Goal: Task Accomplishment & Management: Manage account settings

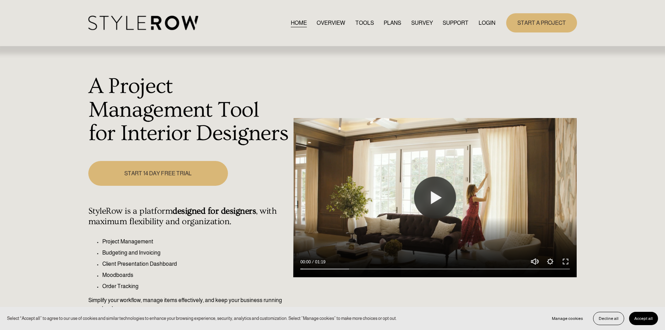
click at [484, 22] on link "LOGIN" at bounding box center [486, 22] width 17 height 9
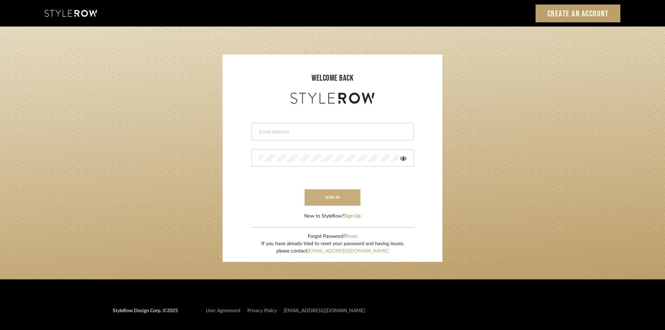
type input "carrie@tresbelleinteriors.com"
click at [334, 194] on button "sign in" at bounding box center [333, 197] width 56 height 16
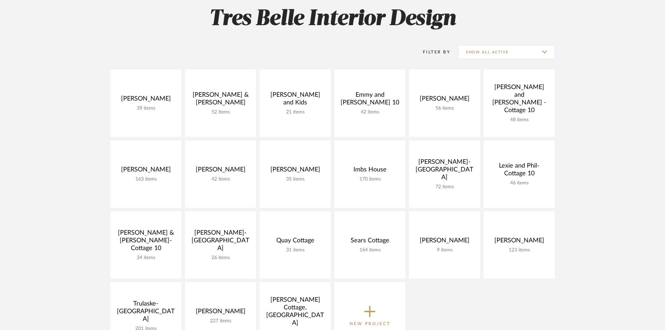
scroll to position [105, 0]
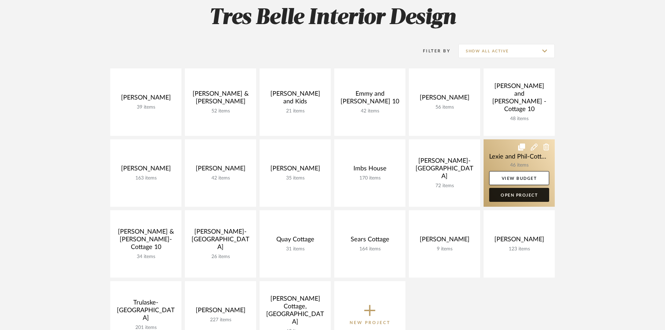
click at [516, 194] on link "Open Project" at bounding box center [519, 195] width 60 height 14
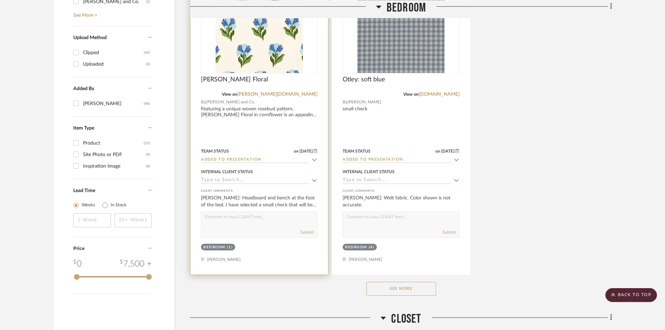
scroll to position [872, 0]
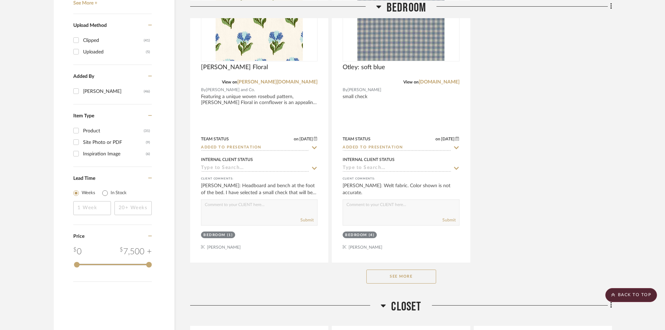
click at [396, 269] on button "See More" at bounding box center [401, 276] width 70 height 14
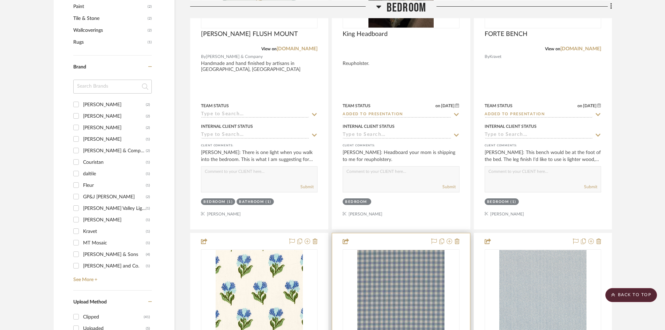
scroll to position [593, 0]
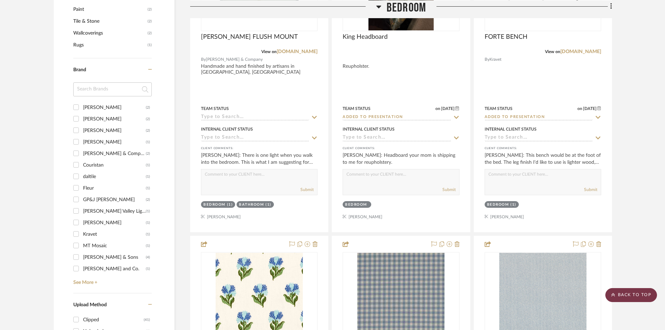
click at [621, 295] on scroll-to-top-button "BACK TO TOP" at bounding box center [631, 295] width 52 height 14
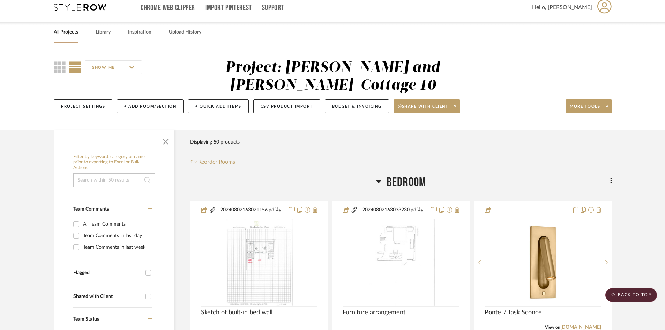
scroll to position [0, 0]
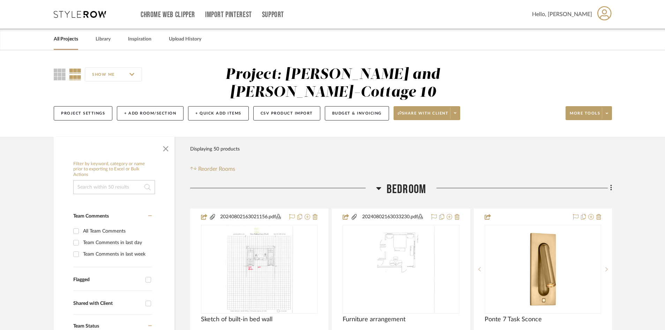
click at [60, 35] on link "All Projects" at bounding box center [66, 39] width 24 height 9
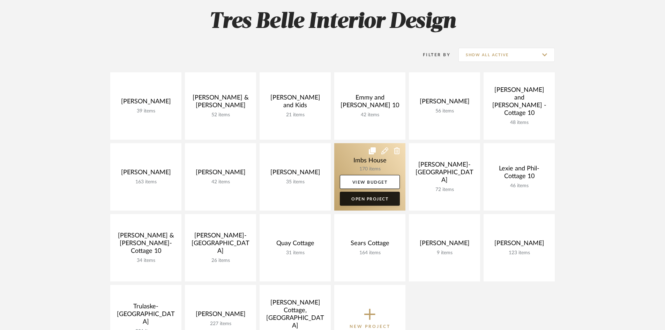
scroll to position [105, 0]
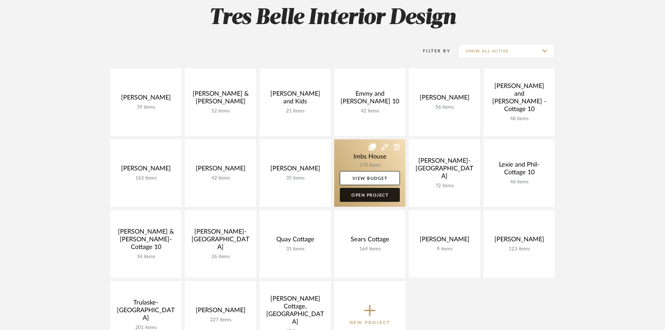
click at [363, 193] on link "Open Project" at bounding box center [370, 195] width 60 height 14
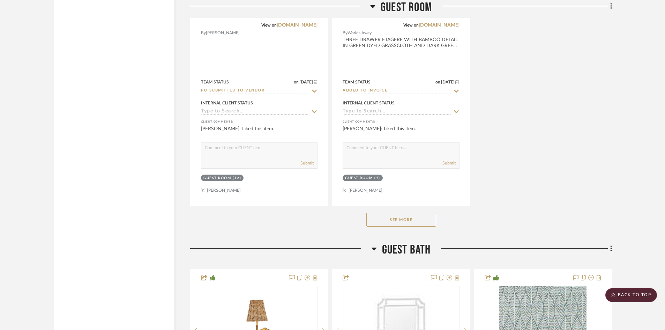
scroll to position [11162, 0]
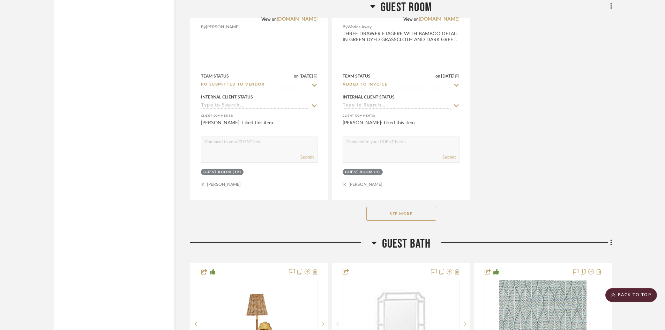
click at [408, 212] on button "See More" at bounding box center [401, 214] width 70 height 14
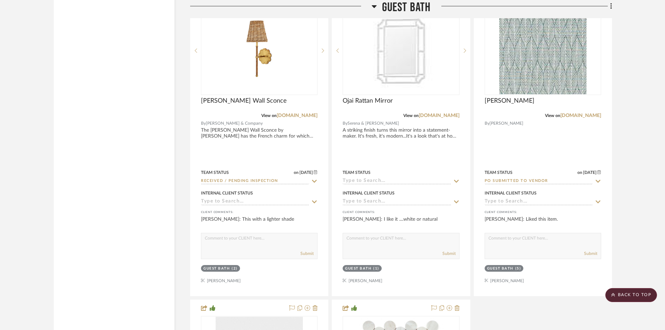
scroll to position [11755, 0]
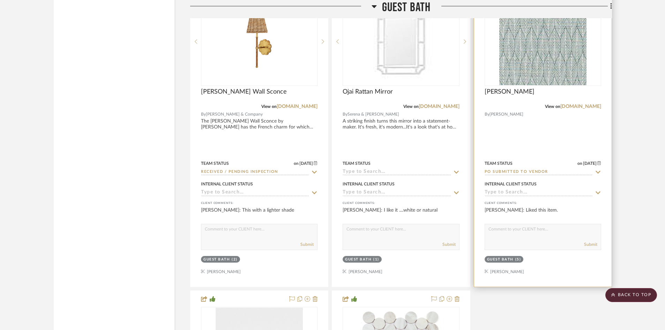
click at [550, 172] on input "PO Submitted to Vendor" at bounding box center [539, 172] width 108 height 7
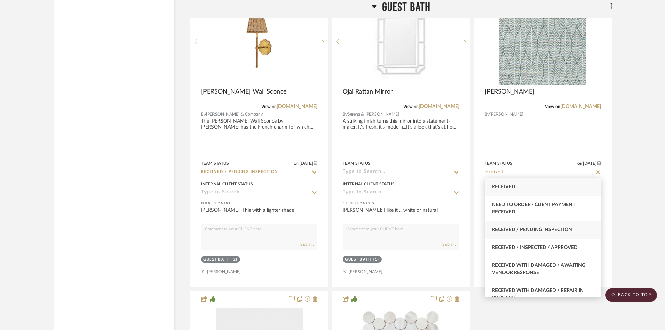
type input "received"
click at [549, 229] on span "Received / Pending Inspection" at bounding box center [532, 229] width 80 height 5
type input "[DATE]"
type input "Received / Pending Inspection"
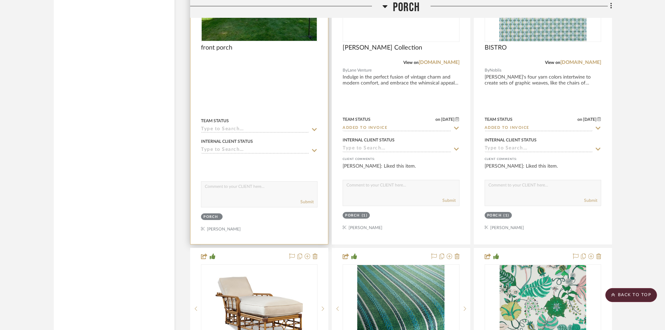
scroll to position [12907, 0]
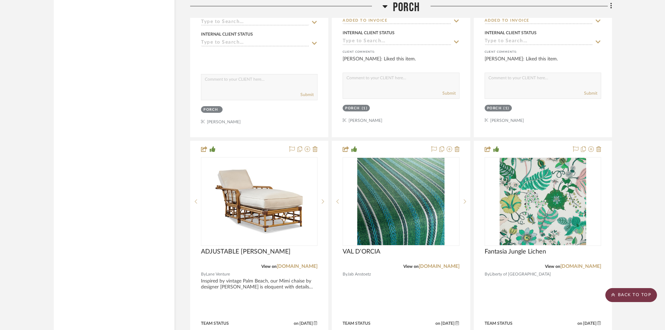
click at [639, 295] on scroll-to-top-button "BACK TO TOP" at bounding box center [631, 295] width 52 height 14
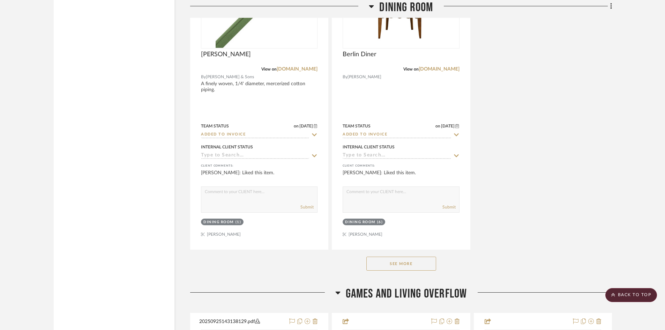
scroll to position [1919, 0]
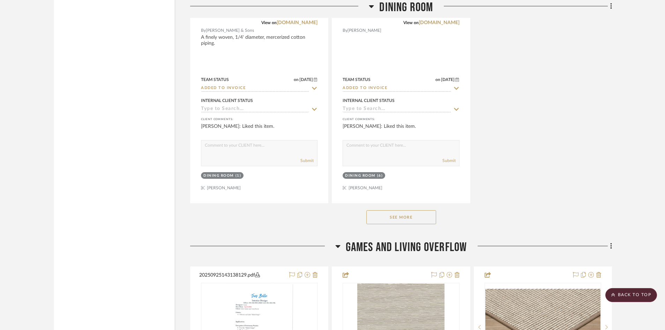
click at [411, 217] on button "See More" at bounding box center [401, 217] width 70 height 14
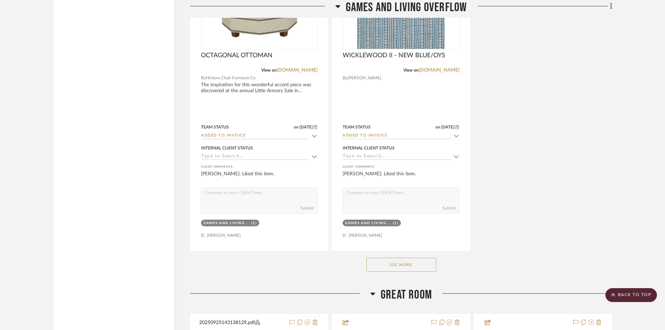
scroll to position [3489, 0]
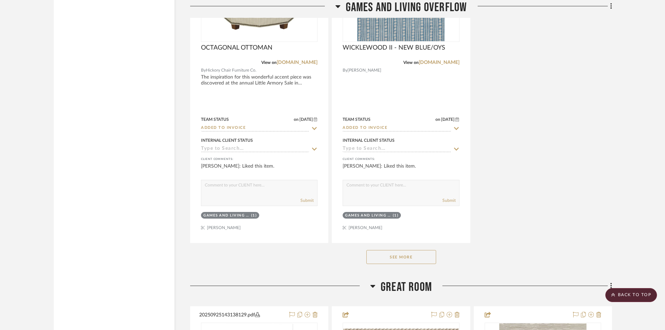
click at [410, 255] on button "See More" at bounding box center [401, 257] width 70 height 14
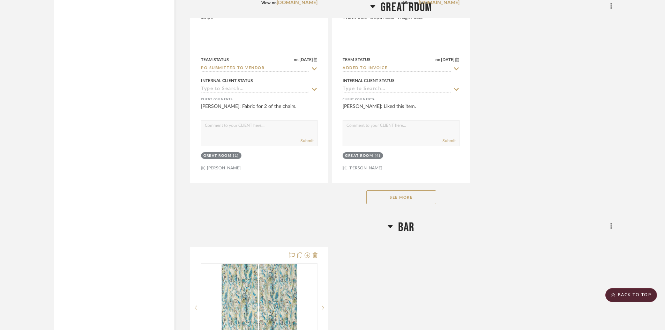
scroll to position [5199, 0]
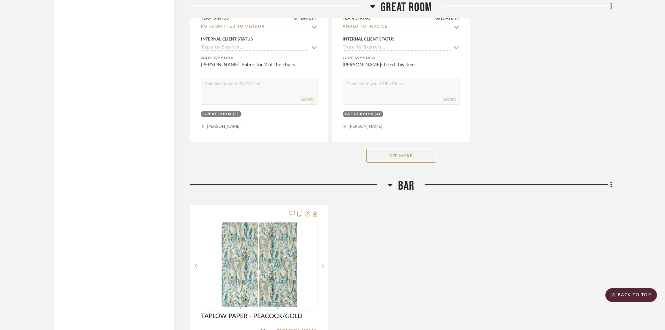
click at [415, 155] on button "See More" at bounding box center [401, 156] width 70 height 14
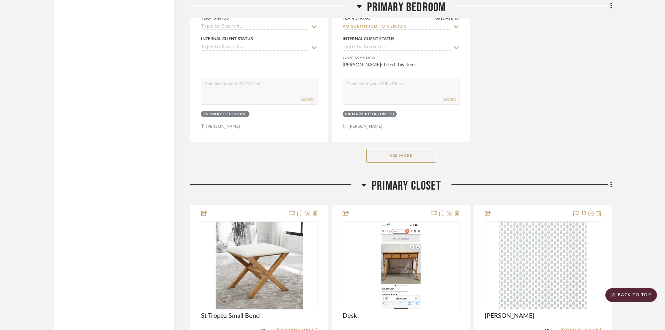
scroll to position [7466, 0]
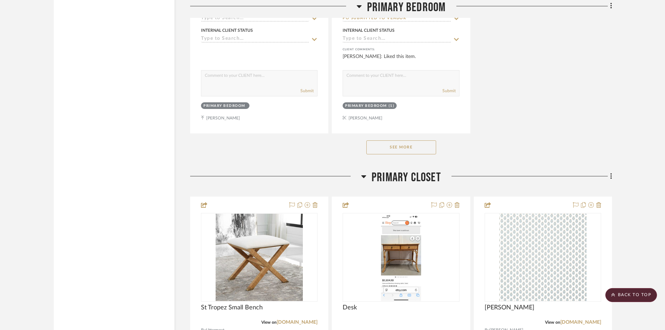
click at [397, 145] on button "See More" at bounding box center [401, 147] width 70 height 14
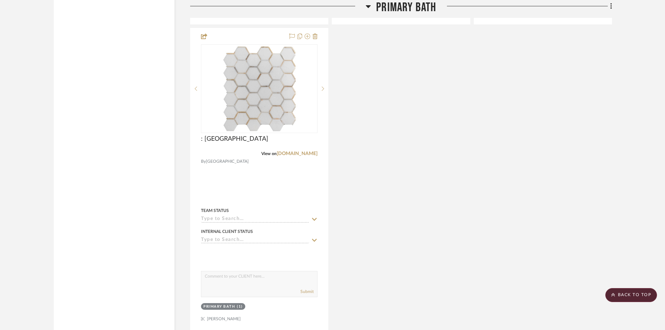
scroll to position [10013, 0]
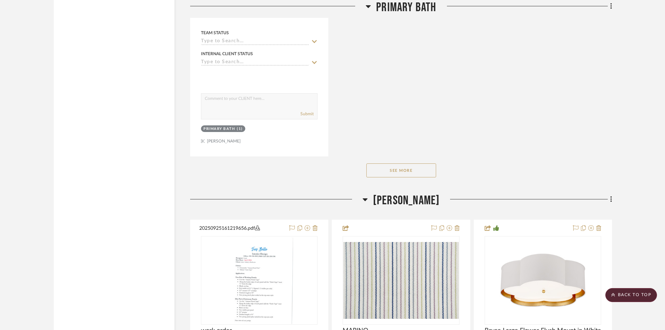
click at [391, 167] on button "See More" at bounding box center [401, 170] width 70 height 14
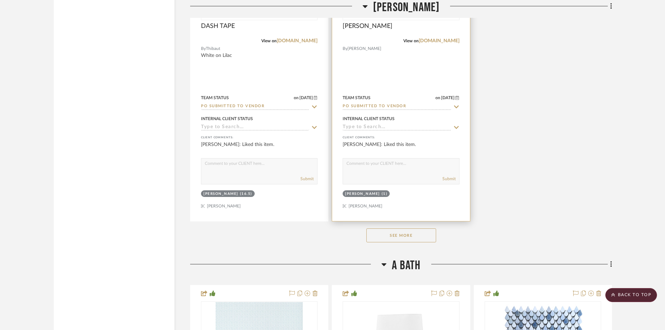
scroll to position [11025, 0]
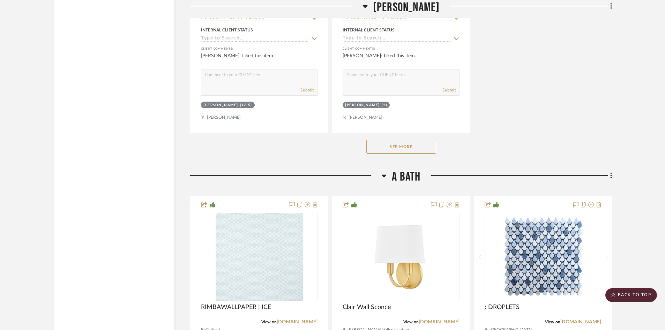
click at [386, 147] on button "See More" at bounding box center [401, 147] width 70 height 14
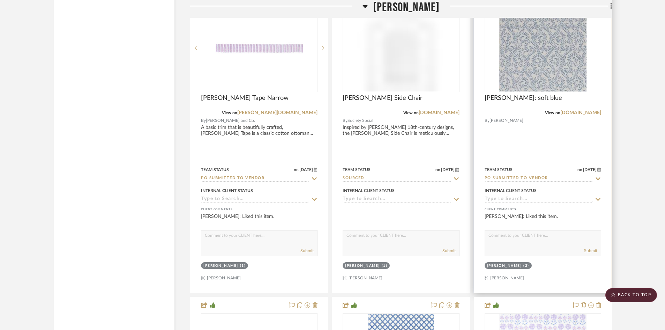
scroll to position [11130, 0]
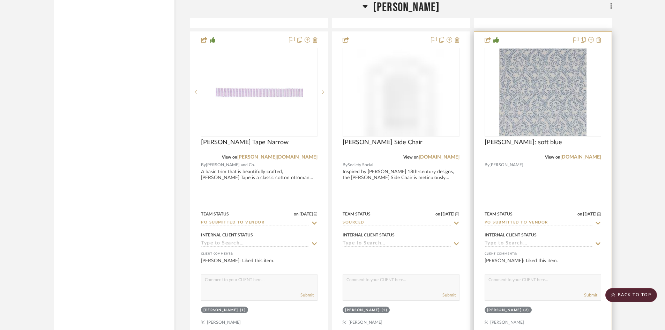
click at [552, 222] on input "PO Submitted to Vendor" at bounding box center [539, 222] width 108 height 7
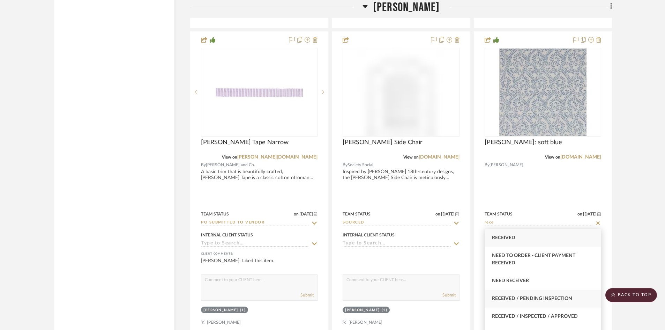
type input "rece"
click at [532, 298] on span "Received / Pending Inspection" at bounding box center [532, 298] width 80 height 5
type input "[DATE]"
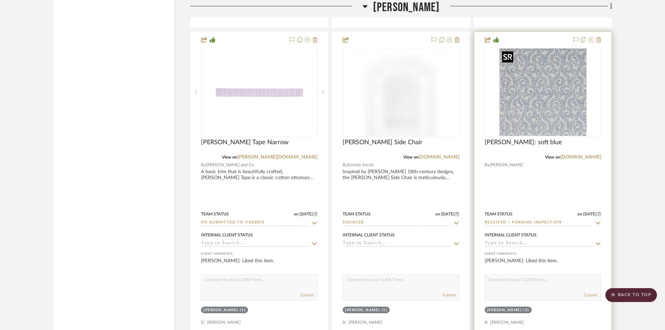
click at [549, 108] on img "0" at bounding box center [542, 91] width 87 height 87
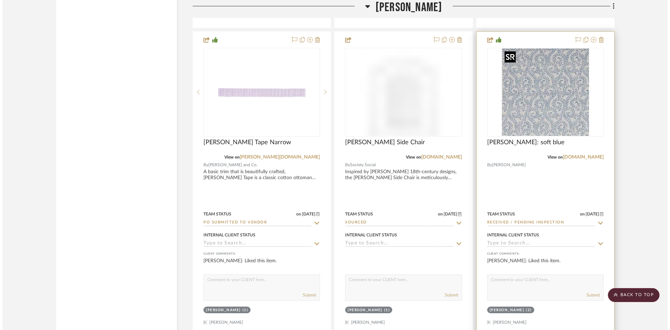
scroll to position [0, 0]
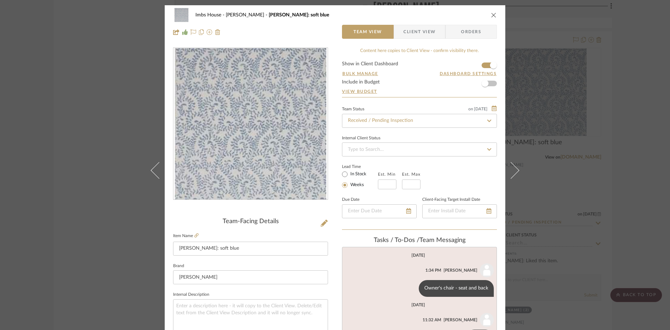
click at [491, 14] on icon "close" at bounding box center [494, 15] width 6 height 6
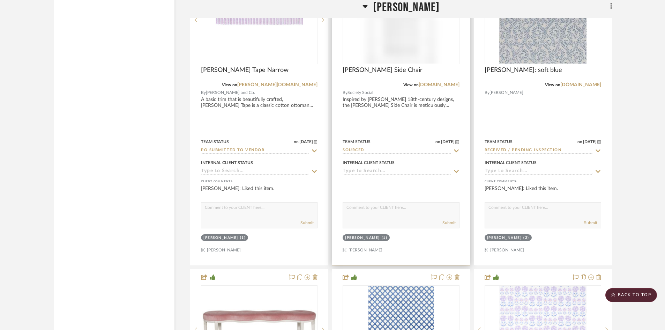
scroll to position [11200, 0]
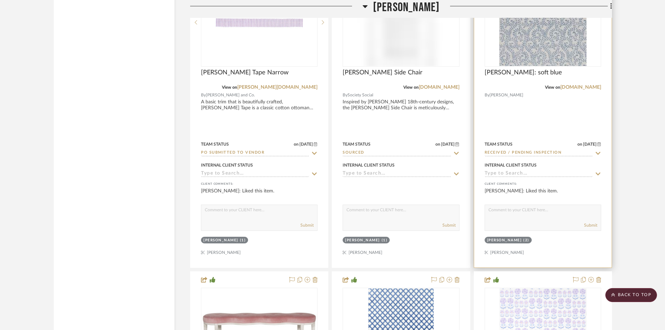
click at [558, 151] on input "Received / Pending Inspection" at bounding box center [539, 153] width 108 height 7
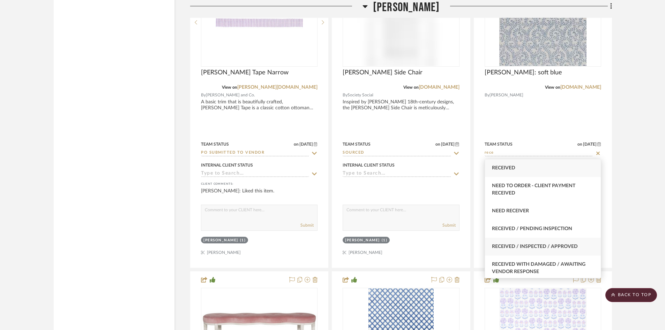
click at [544, 240] on div "Received / Inspected / Approved" at bounding box center [543, 247] width 116 height 18
type input "Received / Inspected / Approved"
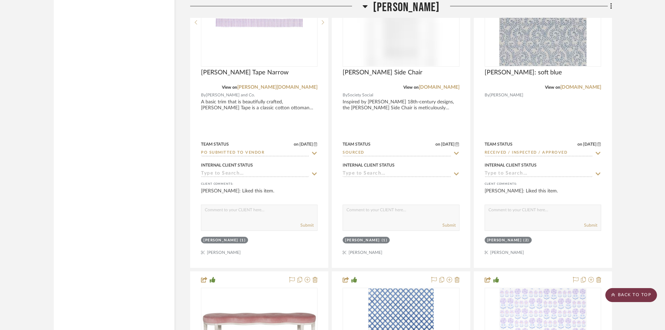
click at [642, 292] on scroll-to-top-button "BACK TO TOP" at bounding box center [631, 295] width 52 height 14
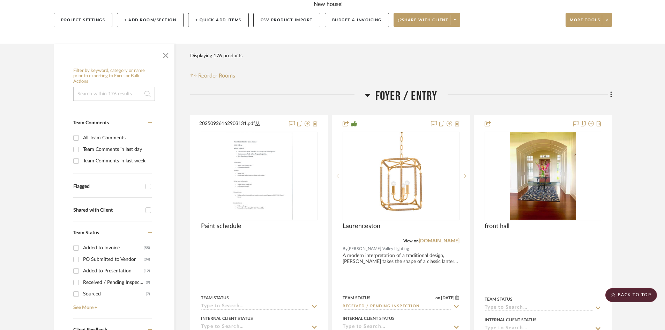
scroll to position [0, 0]
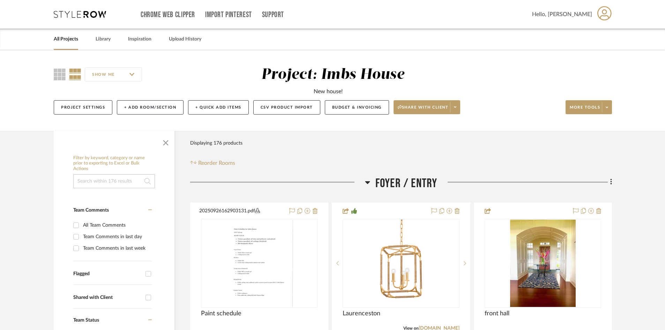
click at [62, 36] on link "All Projects" at bounding box center [66, 39] width 24 height 9
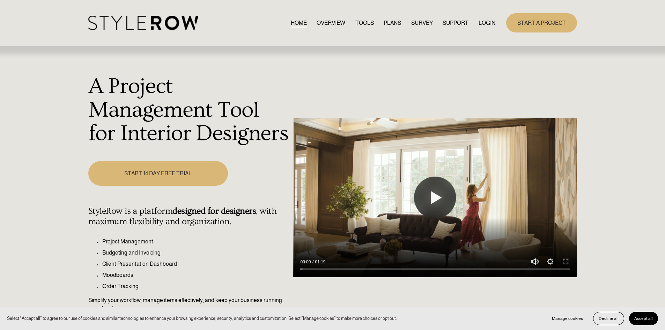
click at [490, 23] on link "LOGIN" at bounding box center [486, 22] width 17 height 9
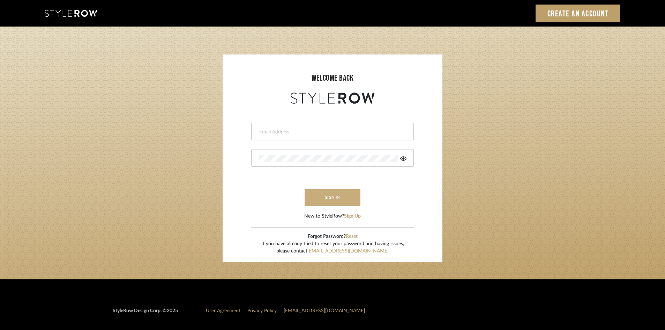
type input "carrie@tresbelleinteriors.com"
click at [330, 196] on button "sign in" at bounding box center [333, 197] width 56 height 16
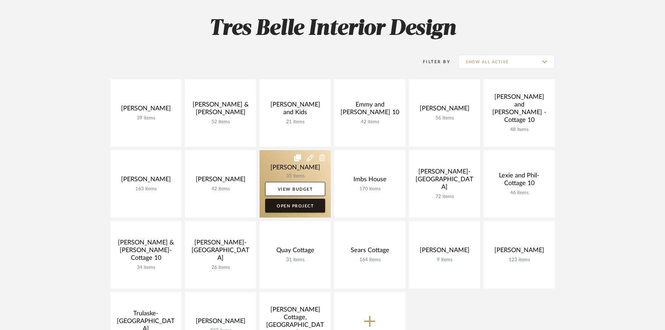
scroll to position [105, 0]
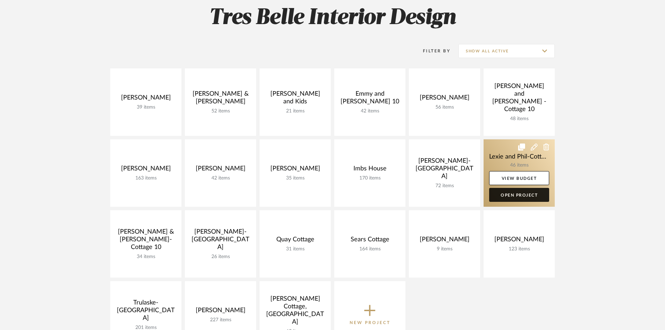
click at [520, 190] on link "Open Project" at bounding box center [519, 195] width 60 height 14
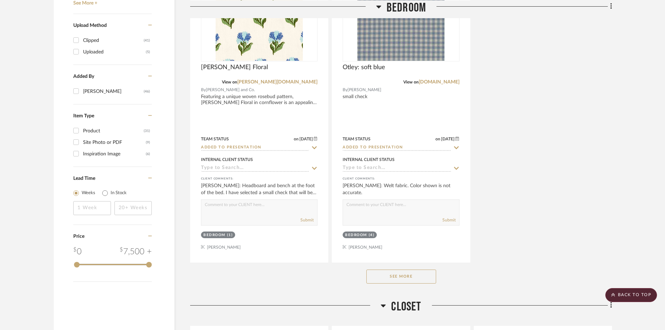
scroll to position [907, 0]
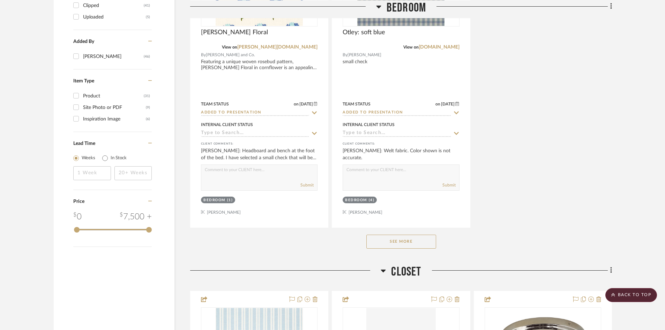
click at [391, 234] on button "See More" at bounding box center [401, 241] width 70 height 14
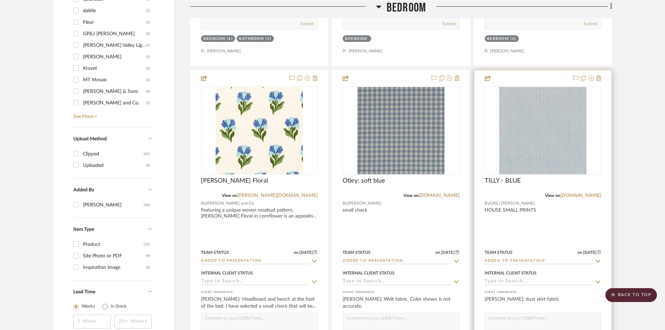
scroll to position [733, 0]
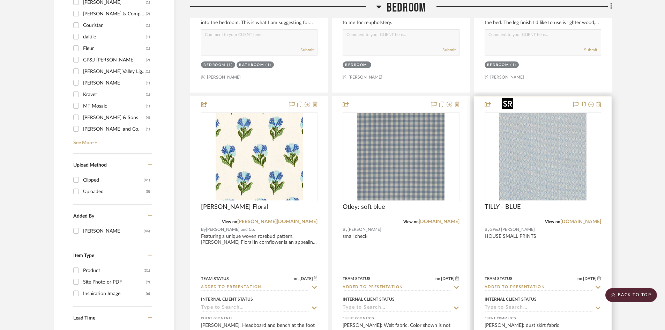
click at [544, 161] on img "0" at bounding box center [542, 156] width 87 height 87
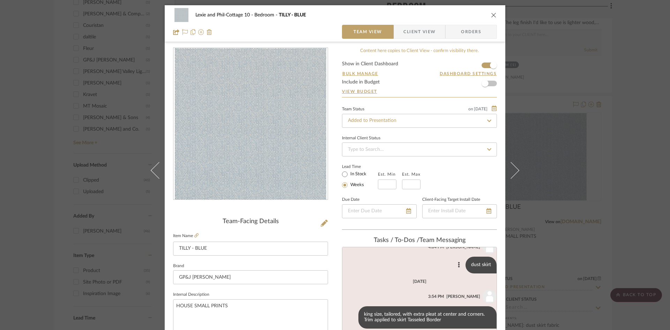
scroll to position [35, 0]
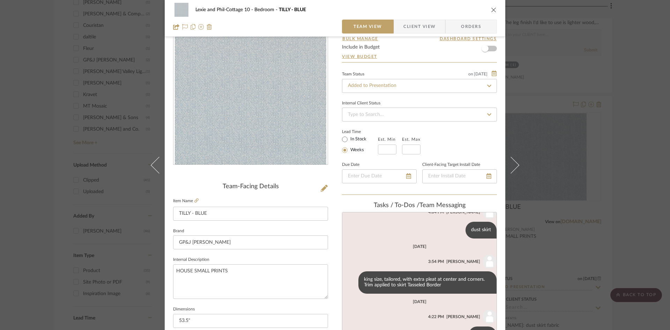
click at [491, 9] on icon "close" at bounding box center [494, 10] width 6 height 6
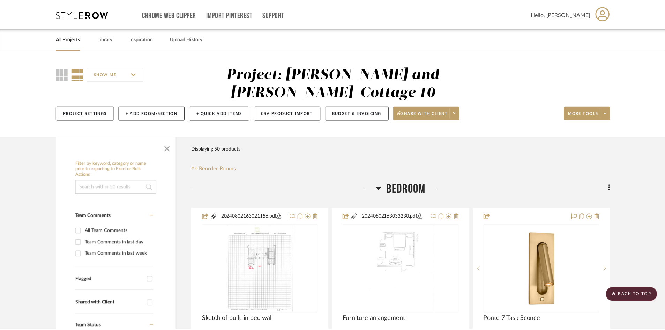
scroll to position [733, 0]
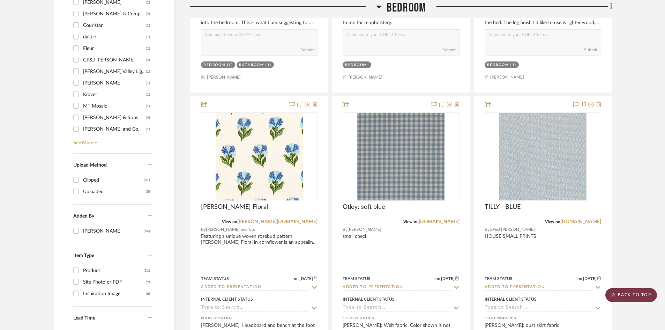
click at [633, 293] on scroll-to-top-button "BACK TO TOP" at bounding box center [631, 295] width 52 height 14
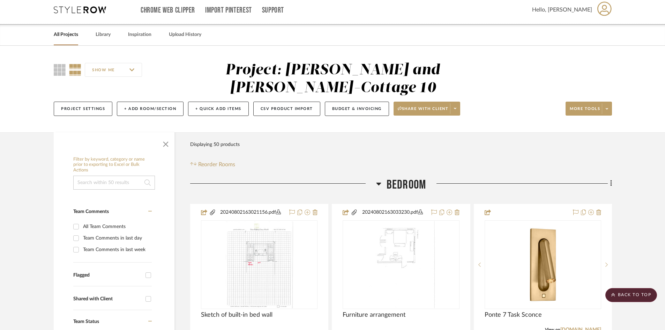
scroll to position [0, 0]
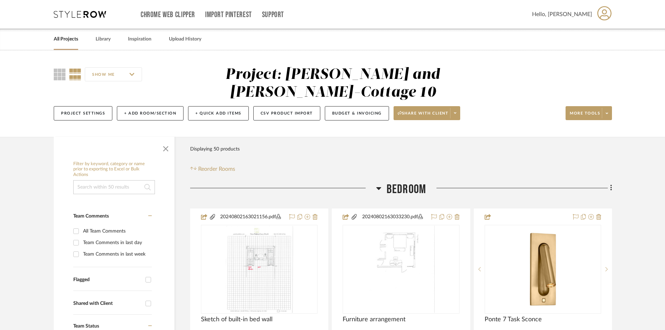
click at [69, 37] on link "All Projects" at bounding box center [66, 39] width 24 height 9
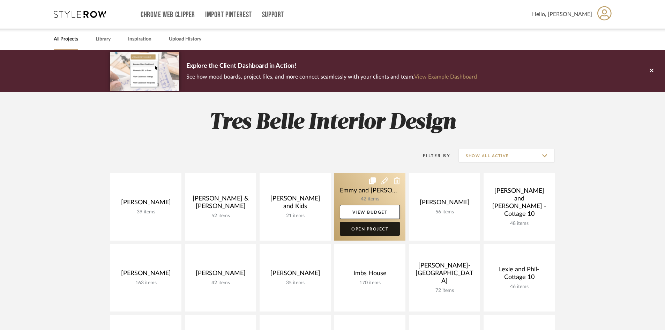
click at [369, 229] on link "Open Project" at bounding box center [370, 229] width 60 height 14
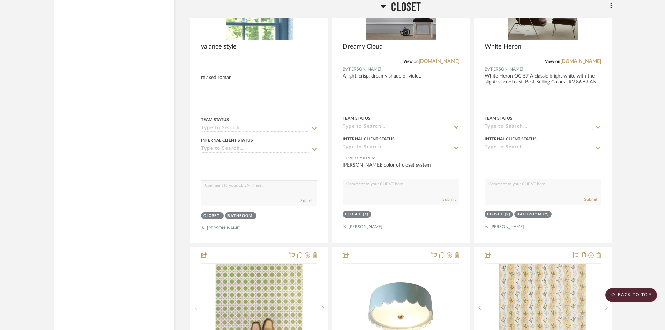
scroll to position [1082, 0]
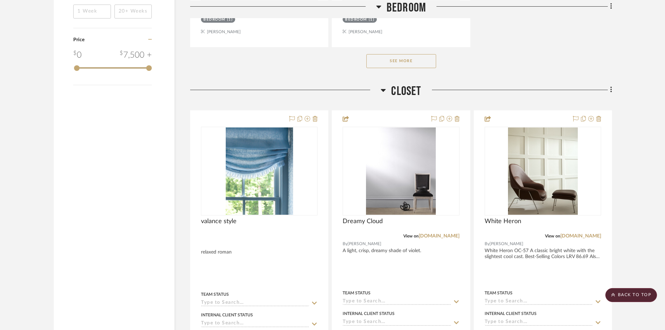
click at [397, 60] on button "See More" at bounding box center [401, 61] width 70 height 14
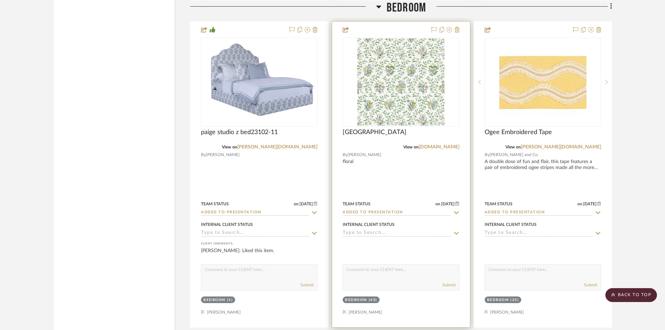
scroll to position [1430, 0]
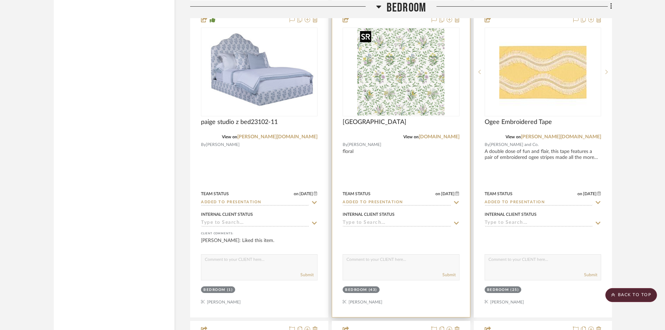
click at [0, 0] on img at bounding box center [0, 0] width 0 height 0
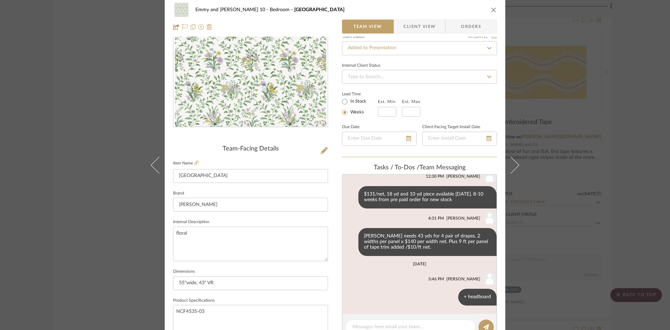
scroll to position [0, 0]
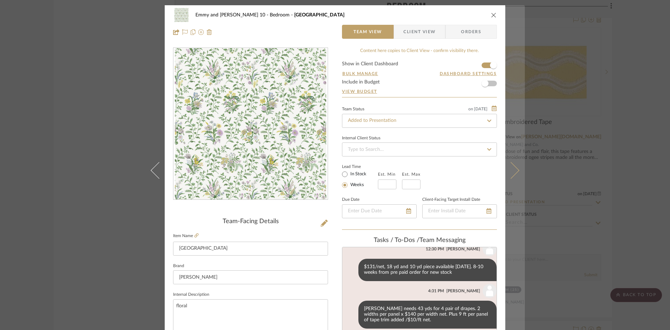
click at [509, 171] on icon at bounding box center [510, 170] width 17 height 17
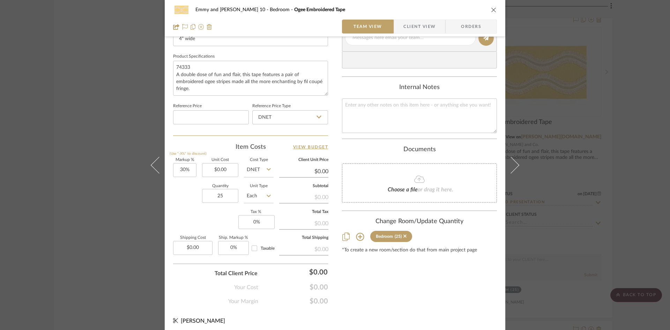
scroll to position [320, 0]
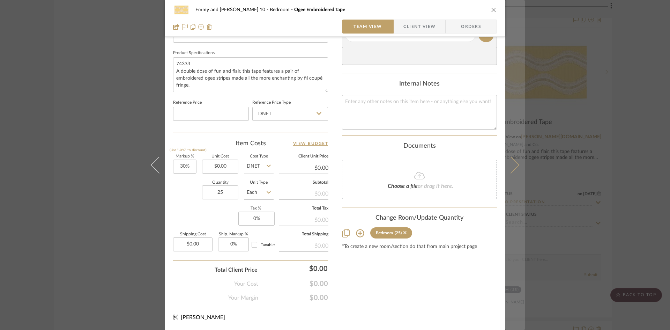
click at [513, 162] on icon at bounding box center [510, 164] width 17 height 17
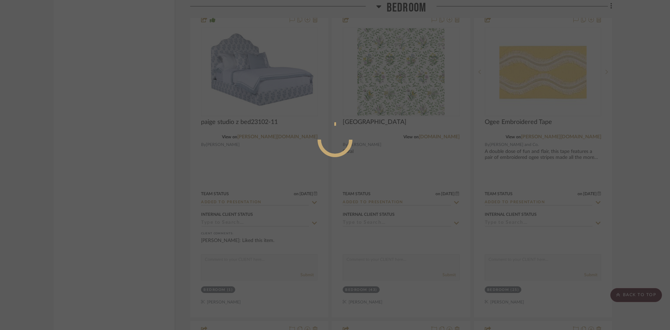
scroll to position [0, 0]
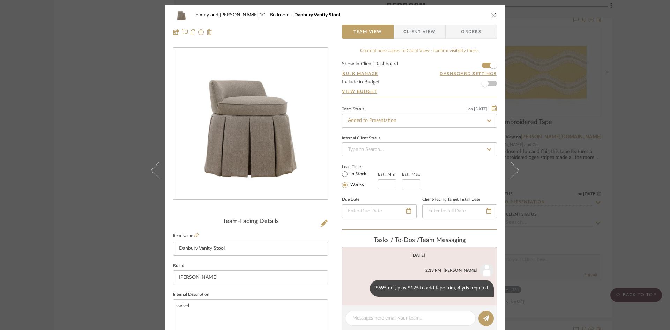
click at [492, 14] on icon "close" at bounding box center [494, 15] width 6 height 6
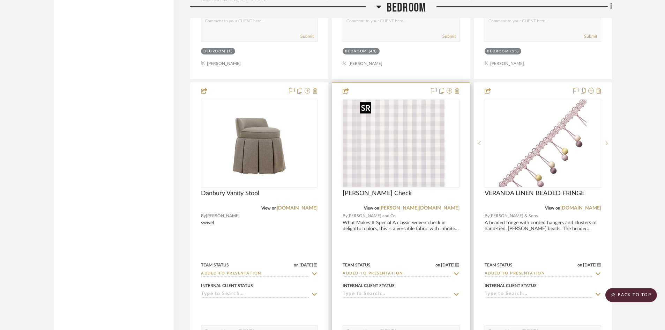
scroll to position [1675, 0]
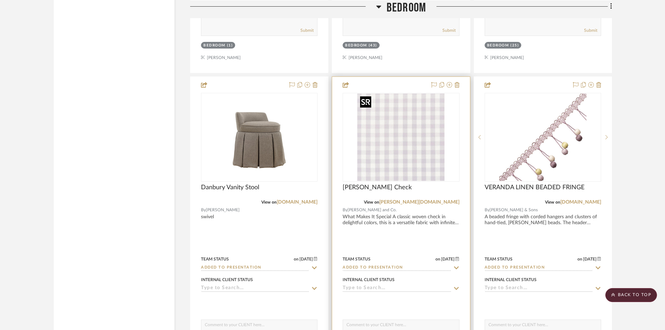
click at [401, 148] on img "0" at bounding box center [400, 137] width 87 height 87
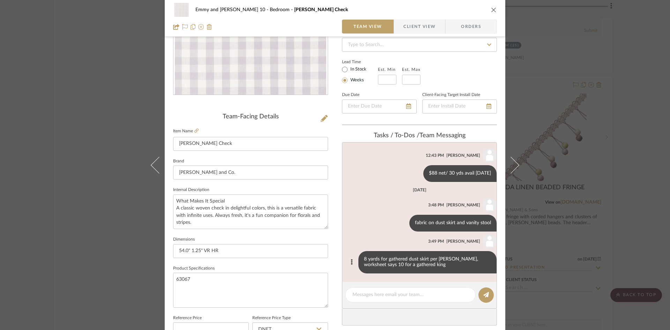
scroll to position [0, 0]
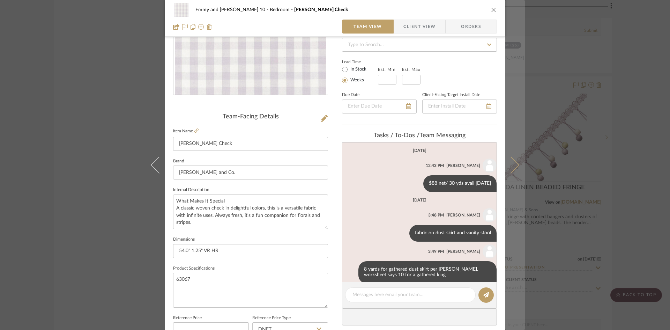
click at [514, 166] on icon at bounding box center [510, 164] width 17 height 17
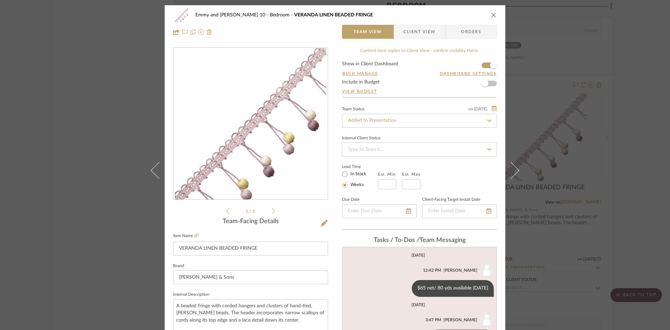
click at [491, 11] on div "Emmy and [PERSON_NAME] 10 Bedroom VERANDA LINEN BEADED FRINGE" at bounding box center [335, 15] width 324 height 14
click at [492, 13] on icon "close" at bounding box center [494, 15] width 6 height 6
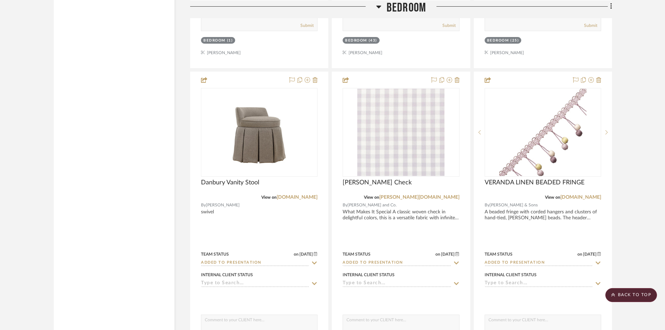
scroll to position [1814, 0]
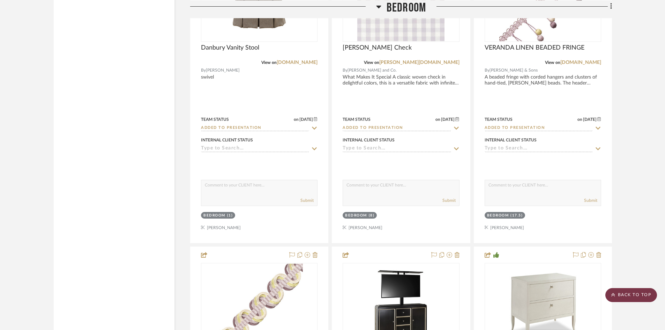
click at [622, 292] on scroll-to-top-button "BACK TO TOP" at bounding box center [631, 295] width 52 height 14
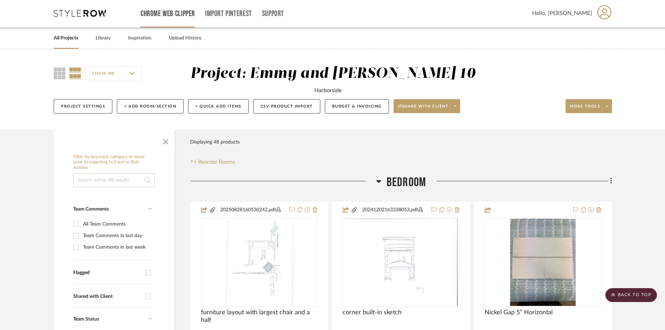
scroll to position [0, 0]
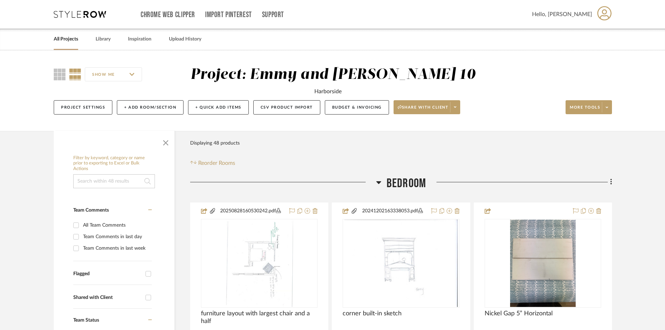
click at [63, 37] on link "All Projects" at bounding box center [66, 39] width 24 height 9
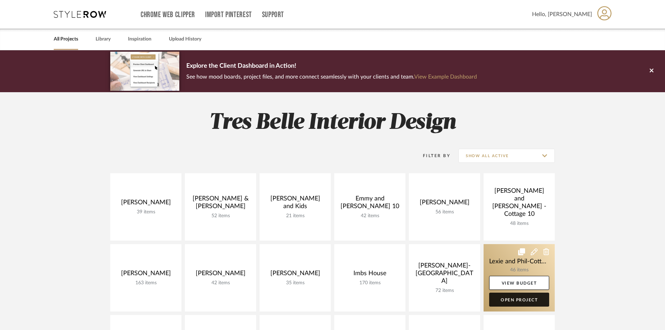
click at [529, 296] on link "Open Project" at bounding box center [519, 299] width 60 height 14
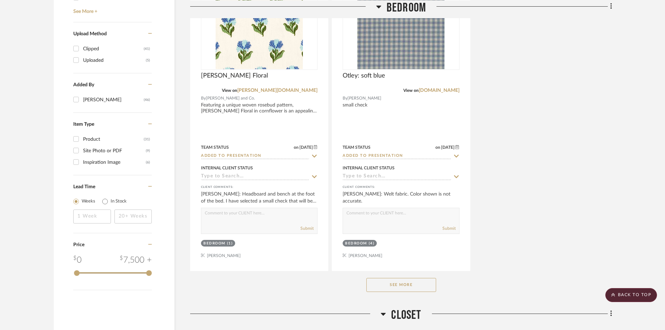
scroll to position [872, 0]
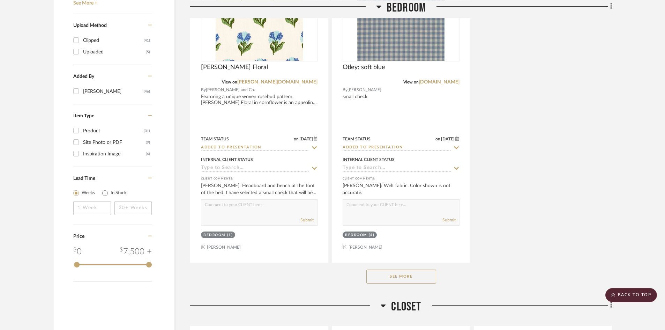
click at [396, 269] on button "See More" at bounding box center [401, 276] width 70 height 14
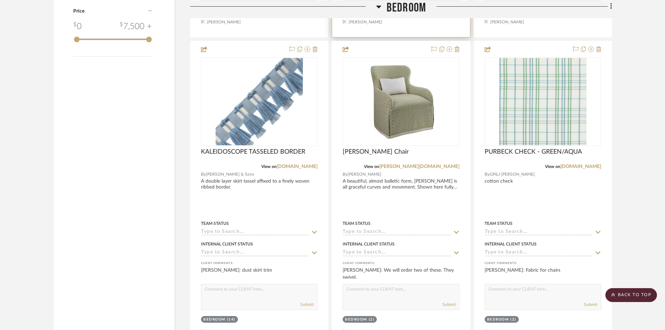
scroll to position [1116, 0]
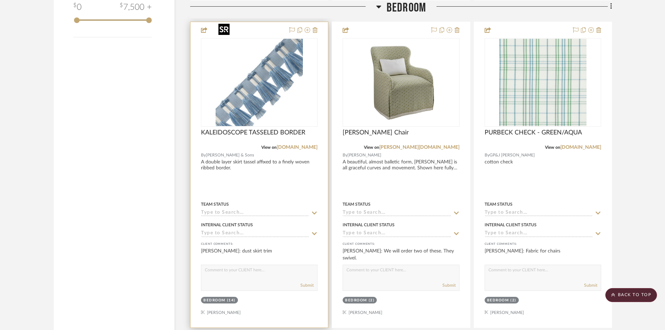
click at [248, 86] on img "0" at bounding box center [259, 82] width 87 height 87
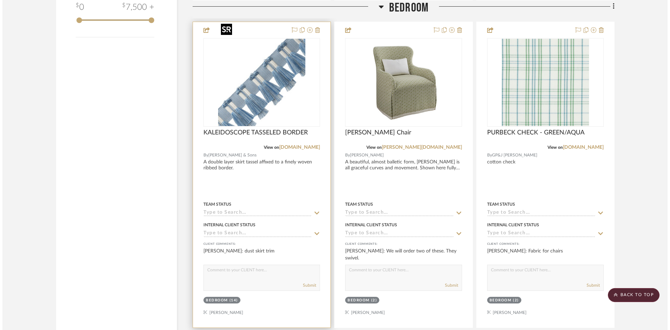
scroll to position [0, 0]
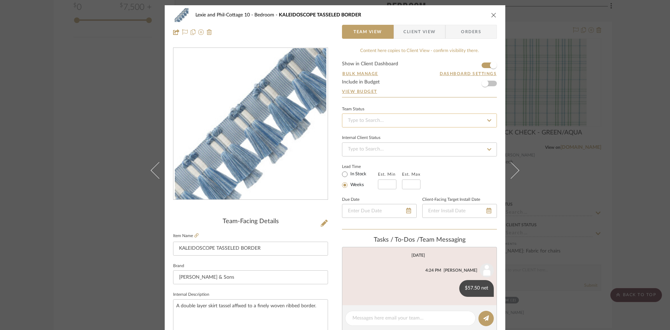
click at [438, 123] on input at bounding box center [419, 120] width 155 height 14
type input "added"
click at [434, 140] on div "Added to Presentation" at bounding box center [417, 139] width 154 height 18
type input "[DATE]"
type input "Added to Presentation"
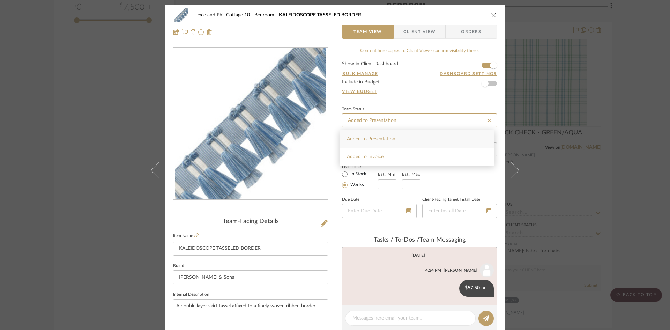
type input "[DATE]"
type input "Added to Presentation"
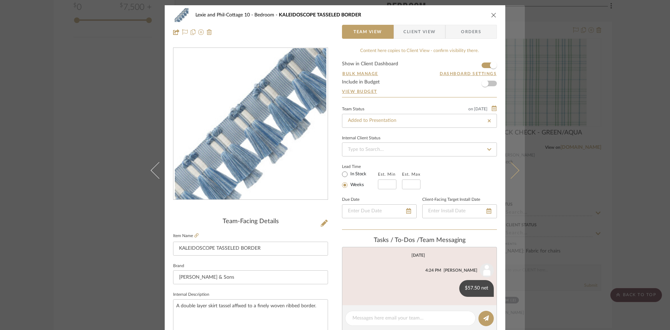
click at [514, 167] on button at bounding box center [515, 170] width 20 height 330
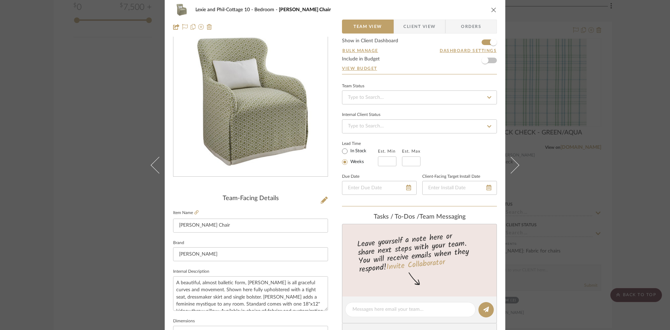
scroll to position [35, 0]
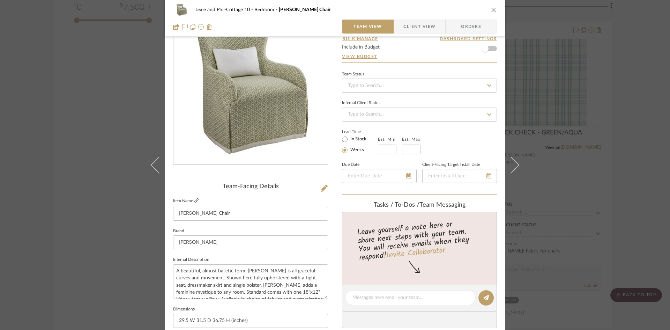
click at [195, 199] on icon at bounding box center [196, 200] width 4 height 4
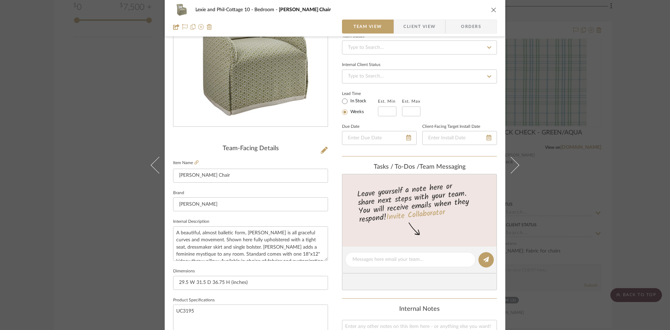
scroll to position [76, 0]
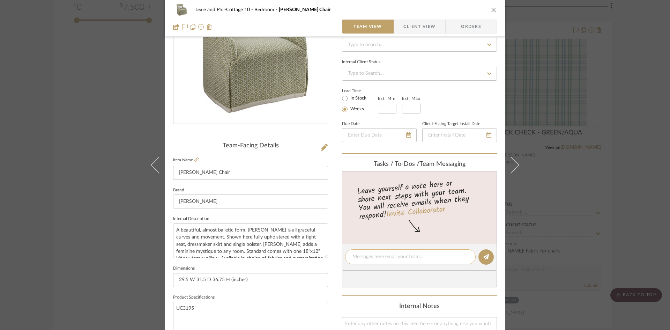
click at [375, 254] on textarea at bounding box center [410, 256] width 116 height 7
type textarea "8 yds of plain, 4885 retail"
click at [487, 258] on button at bounding box center [485, 256] width 15 height 15
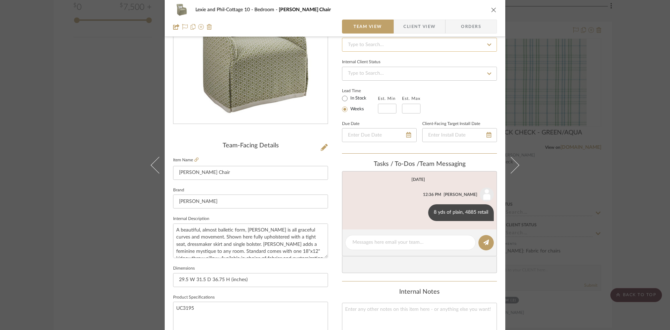
click at [416, 49] on input at bounding box center [419, 45] width 155 height 14
type input "added"
click at [402, 59] on div "Added to Presentation" at bounding box center [417, 63] width 154 height 18
type input "[DATE]"
type input "Added to Presentation"
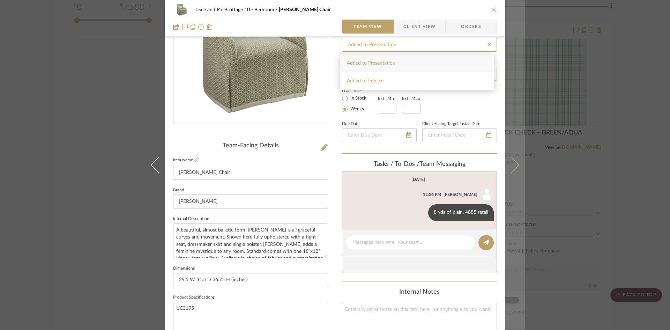
type input "[DATE]"
type input "Added to Presentation"
click at [513, 163] on icon at bounding box center [510, 164] width 17 height 17
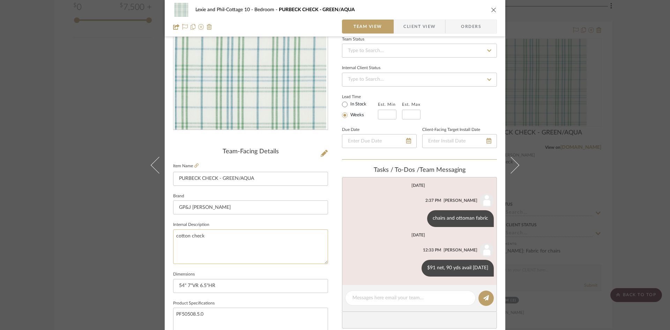
scroll to position [105, 0]
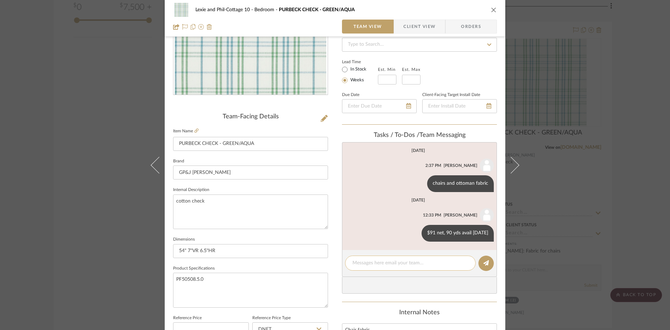
click at [361, 263] on textarea at bounding box center [410, 262] width 116 height 7
type textarea "9 yards per chair"
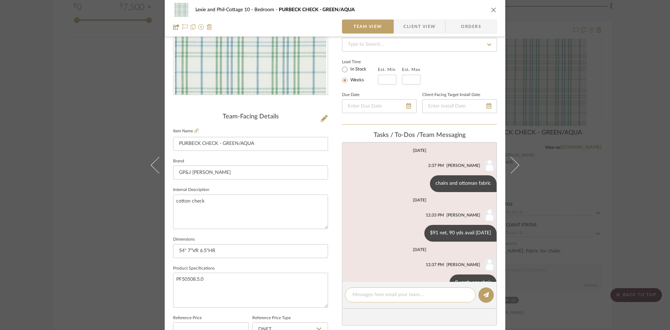
scroll to position [18, 0]
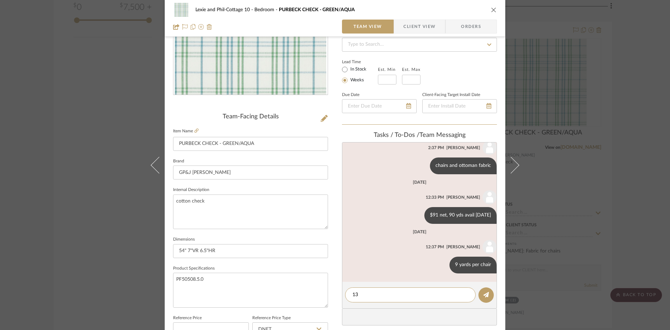
type textarea "1"
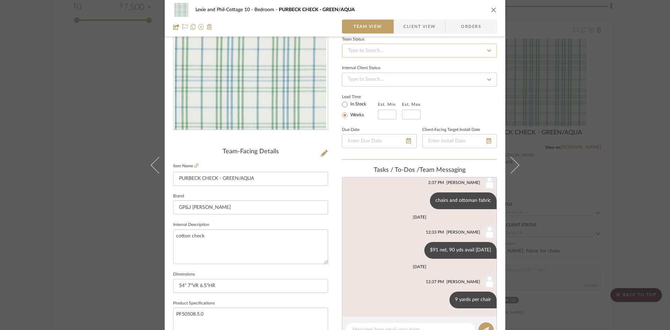
click at [406, 53] on input at bounding box center [419, 51] width 155 height 14
type input "added"
click at [398, 69] on div "Added to Presentation" at bounding box center [417, 69] width 154 height 18
type input "[DATE]"
type input "Added to Presentation"
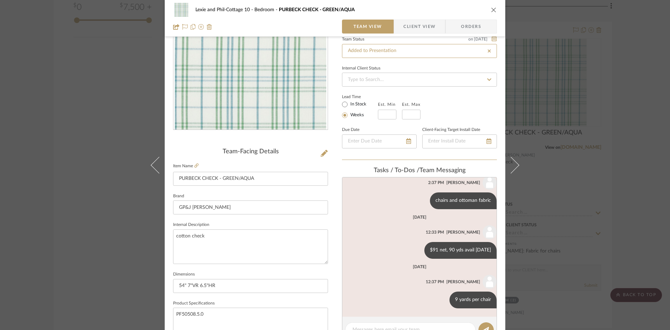
type input "[DATE]"
type input "Added to Presentation"
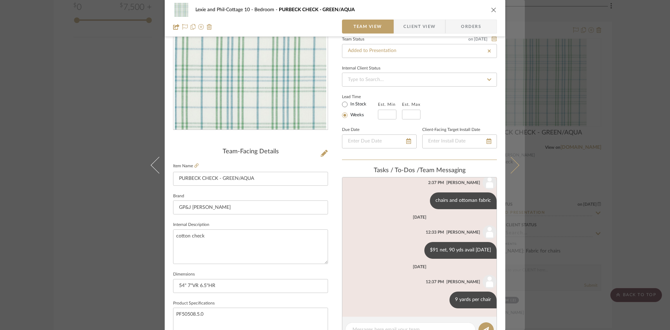
click at [514, 165] on icon at bounding box center [510, 164] width 17 height 17
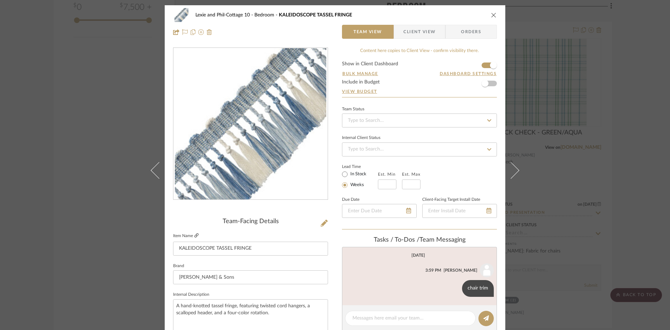
click at [194, 234] on icon at bounding box center [196, 235] width 4 height 4
click at [392, 320] on textarea at bounding box center [410, 317] width 116 height 7
type textarea "84 retail"
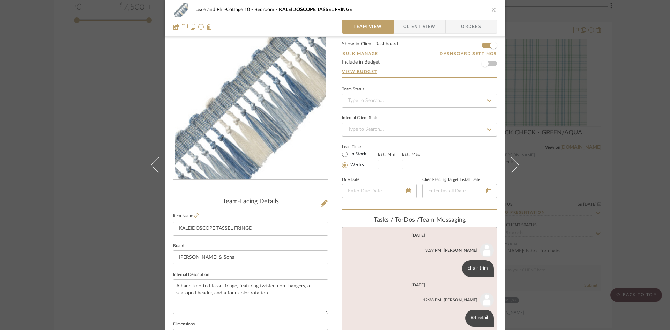
scroll to position [6, 0]
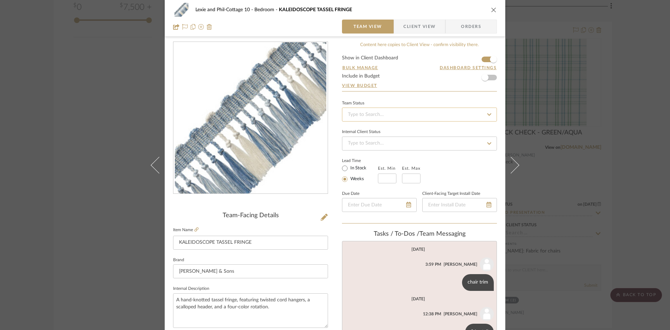
click at [383, 114] on input at bounding box center [419, 114] width 155 height 14
type input "added"
click at [382, 132] on span "Added to Presentation" at bounding box center [371, 132] width 48 height 5
type input "[DATE]"
type input "Added to Presentation"
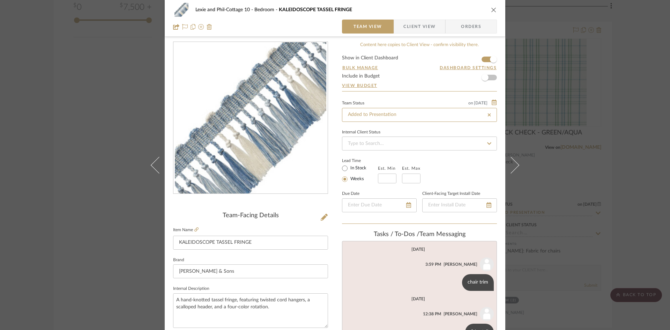
type input "[DATE]"
type input "Added to Presentation"
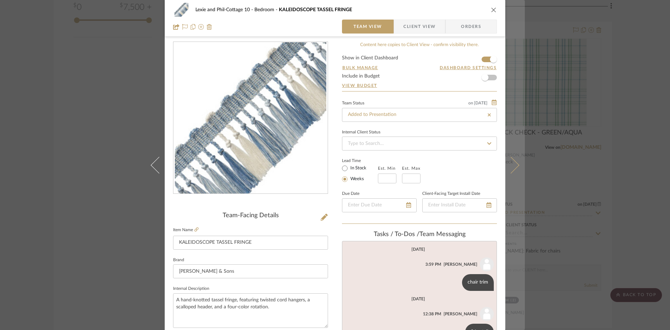
click at [511, 164] on icon at bounding box center [510, 164] width 17 height 17
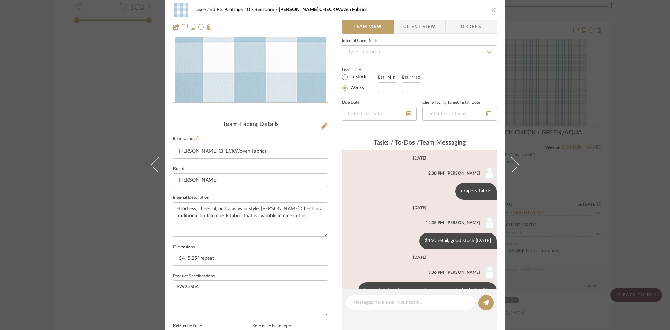
scroll to position [0, 0]
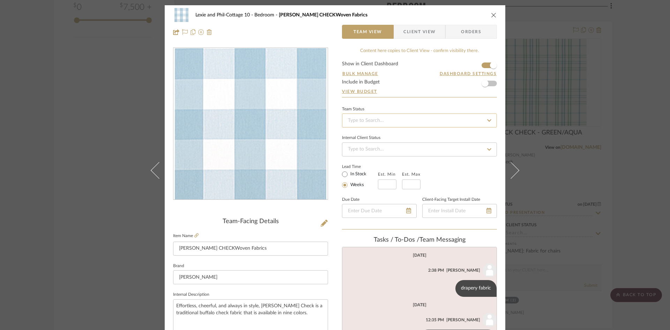
click at [393, 118] on input at bounding box center [419, 120] width 155 height 14
type input "added"
click at [389, 135] on div "Added to Presentation" at bounding box center [417, 139] width 154 height 18
type input "[DATE]"
type input "Added to Presentation"
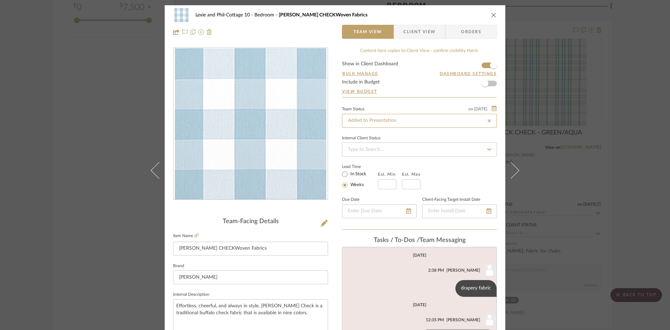
type input "[DATE]"
type input "Added to Presentation"
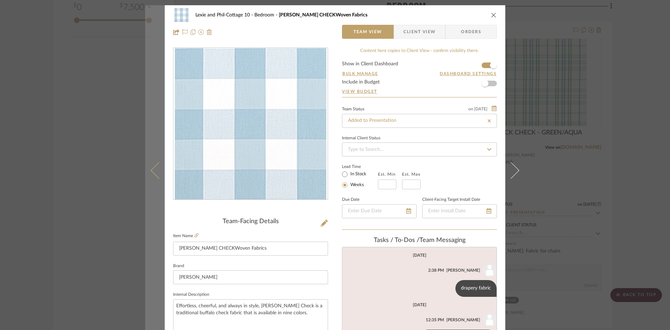
click at [156, 170] on icon at bounding box center [159, 170] width 17 height 17
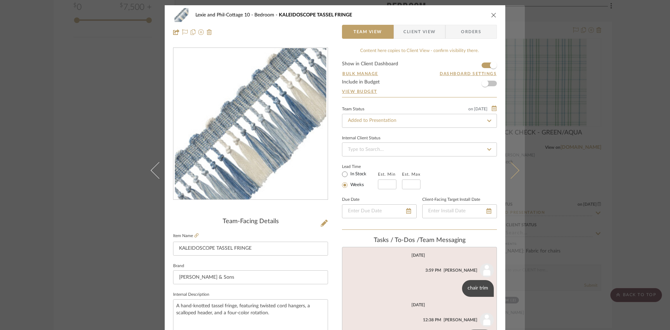
click at [513, 171] on icon at bounding box center [510, 170] width 17 height 17
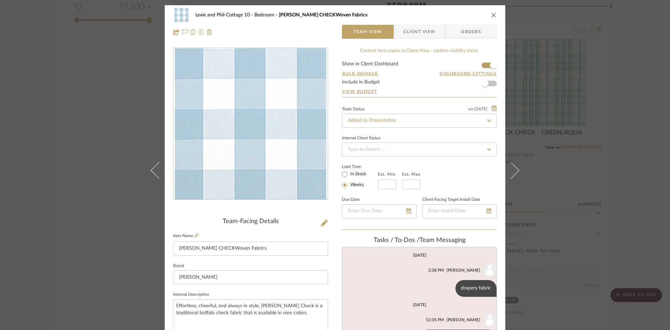
scroll to position [29, 0]
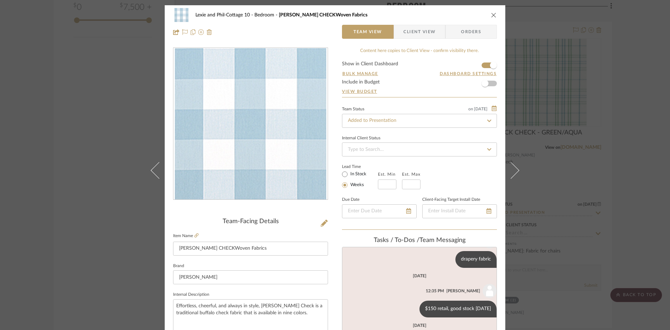
click at [513, 171] on icon at bounding box center [510, 170] width 17 height 17
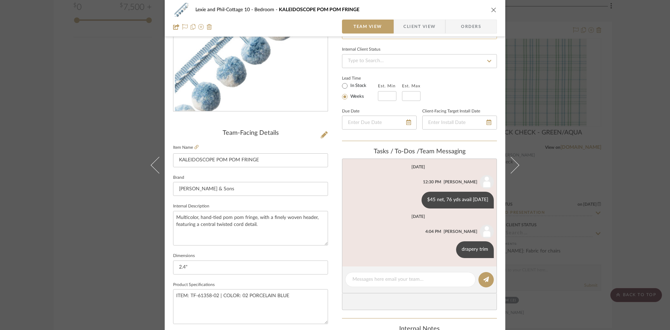
scroll to position [0, 0]
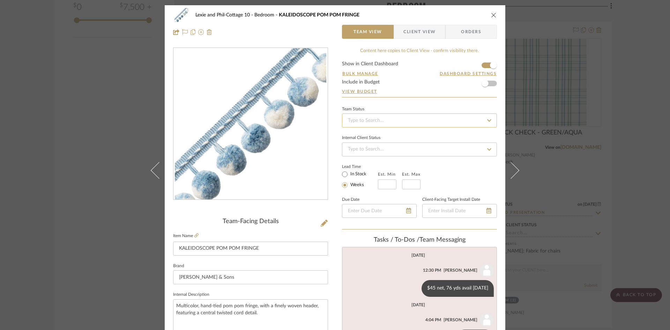
click at [414, 125] on input at bounding box center [419, 120] width 155 height 14
type input "added"
click at [401, 140] on div "Added to Presentation" at bounding box center [417, 139] width 154 height 18
type input "[DATE]"
type input "Added to Presentation"
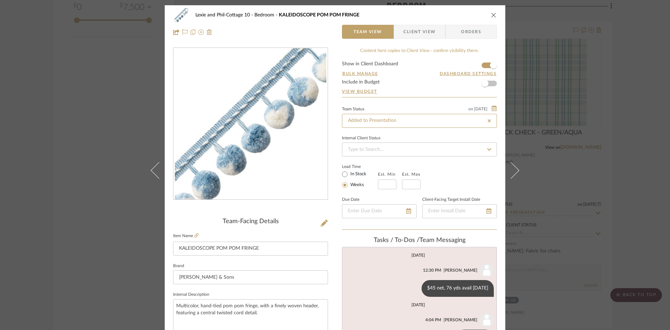
type input "[DATE]"
type input "Added to Presentation"
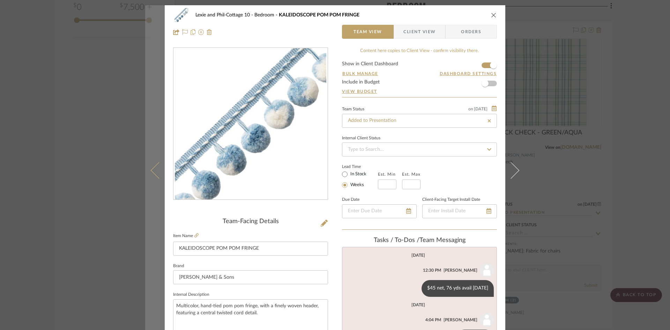
click at [153, 173] on icon at bounding box center [159, 170] width 17 height 17
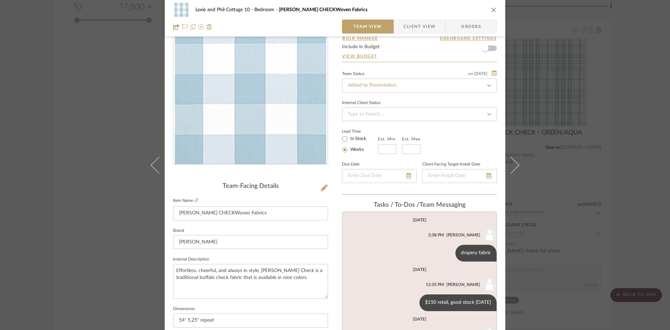
scroll to position [35, 0]
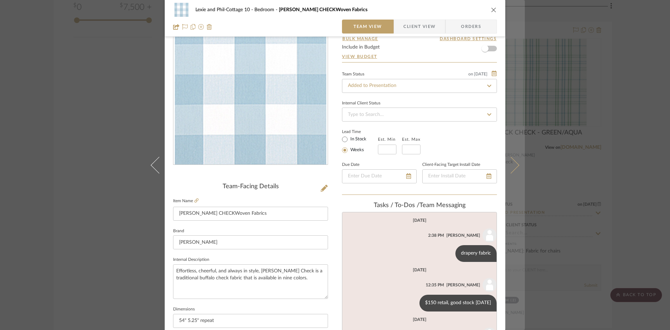
click at [513, 164] on icon at bounding box center [510, 164] width 17 height 17
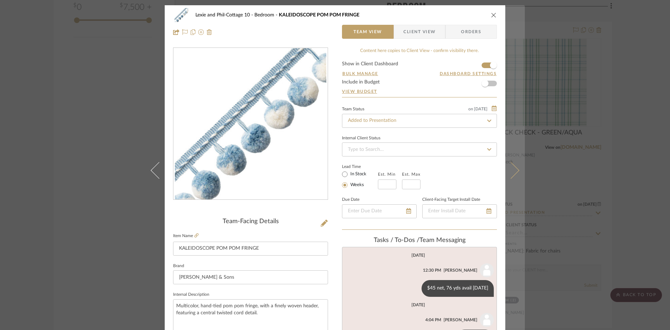
click at [510, 167] on icon at bounding box center [510, 170] width 17 height 17
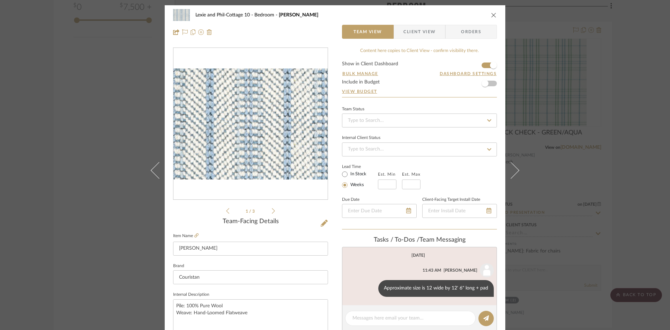
click at [491, 13] on icon "close" at bounding box center [494, 15] width 6 height 6
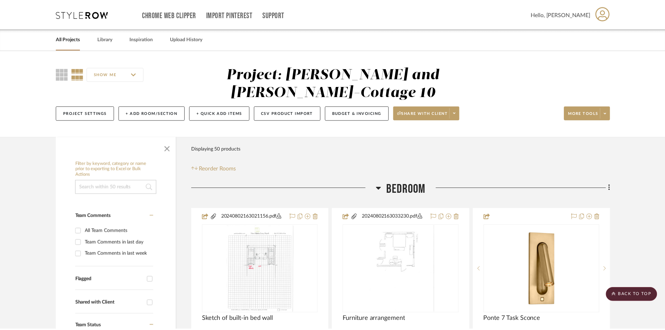
scroll to position [1116, 0]
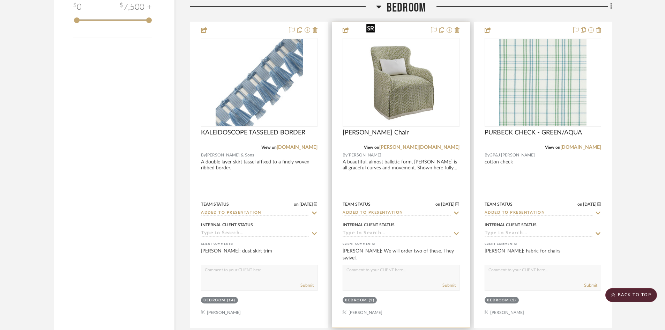
click at [0, 0] on img at bounding box center [0, 0] width 0 height 0
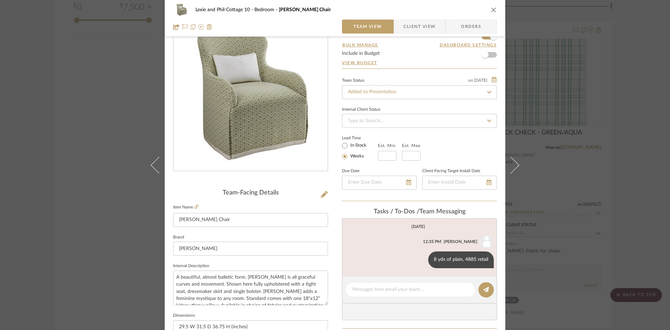
scroll to position [0, 0]
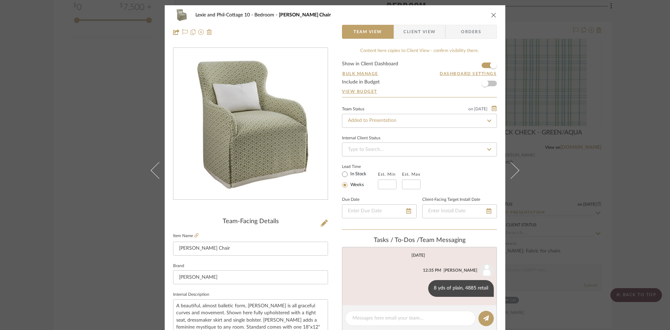
click at [491, 13] on icon "close" at bounding box center [494, 15] width 6 height 6
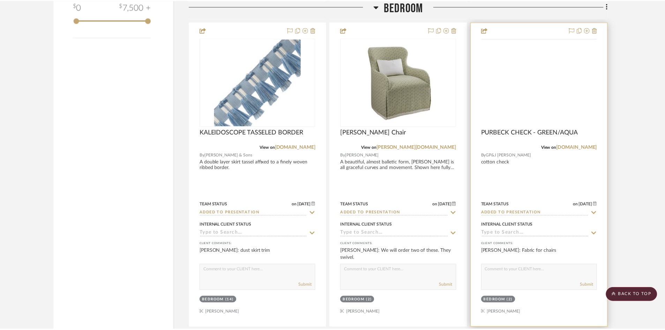
scroll to position [1116, 0]
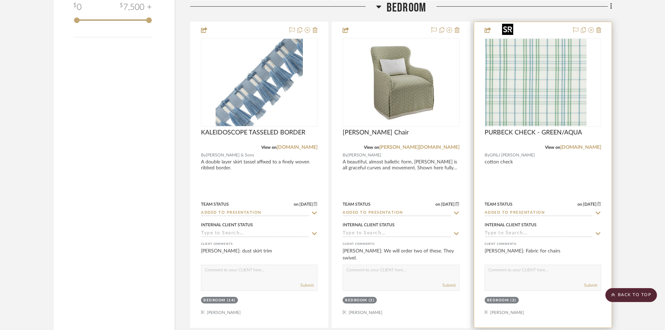
click at [530, 76] on div at bounding box center [543, 82] width 117 height 89
click at [534, 96] on img "0" at bounding box center [542, 82] width 87 height 87
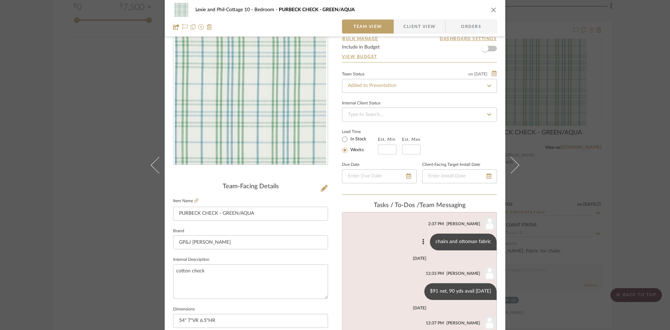
scroll to position [18, 0]
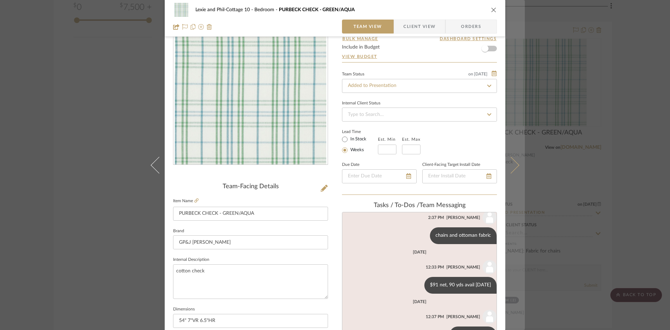
click at [510, 166] on icon at bounding box center [510, 164] width 17 height 17
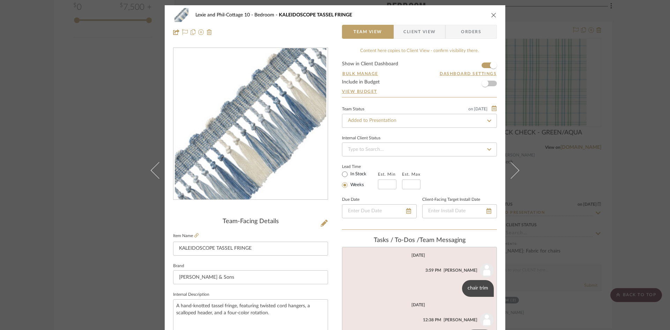
click at [492, 13] on icon "close" at bounding box center [494, 15] width 6 height 6
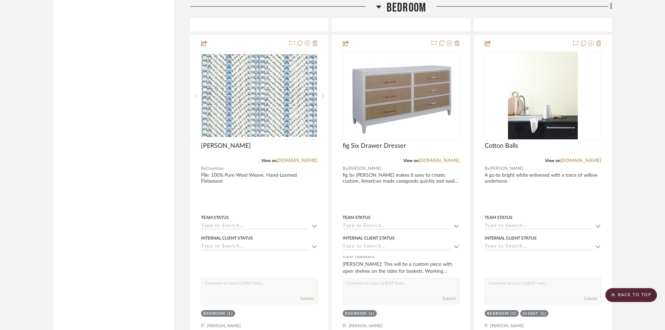
scroll to position [1745, 0]
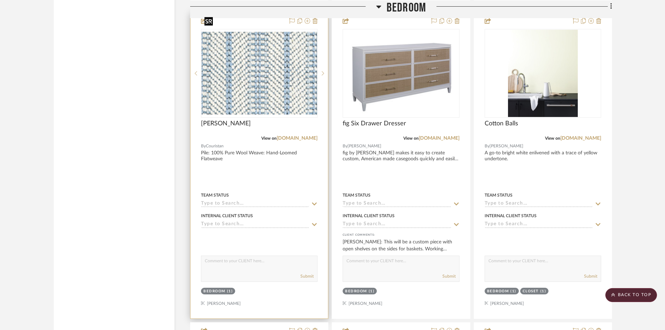
click at [259, 72] on img "0" at bounding box center [259, 73] width 115 height 83
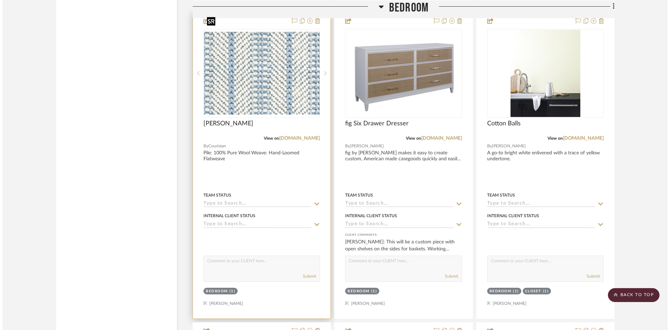
scroll to position [0, 0]
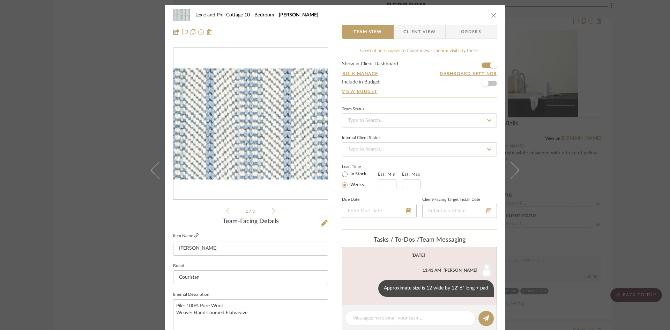
click at [194, 234] on icon at bounding box center [196, 235] width 4 height 4
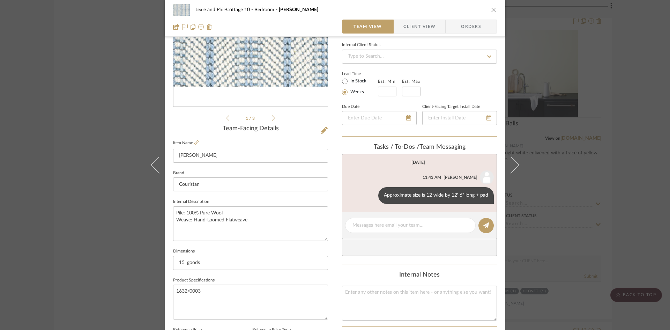
scroll to position [105, 0]
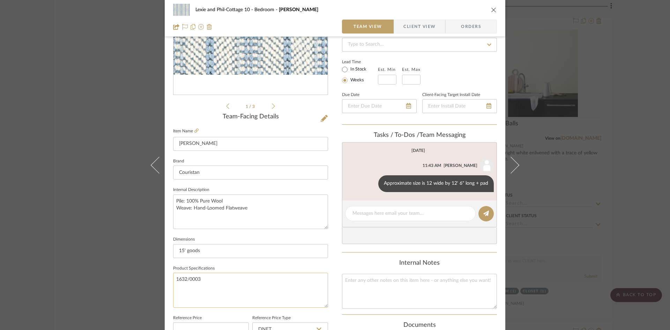
drag, startPoint x: 201, startPoint y: 277, endPoint x: 175, endPoint y: 277, distance: 26.5
click at [175, 277] on textarea "1632/0003" at bounding box center [250, 289] width 155 height 35
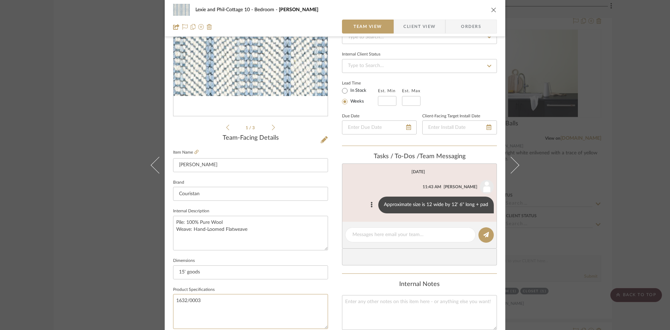
scroll to position [0, 0]
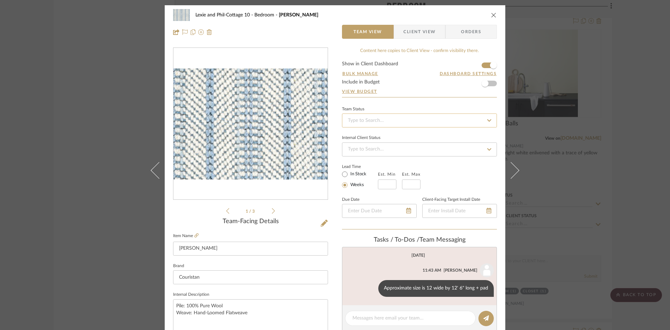
click at [387, 121] on input at bounding box center [419, 120] width 155 height 14
type input "added"
click at [374, 140] on span "Added to Presentation" at bounding box center [371, 138] width 48 height 5
type input "[DATE]"
type input "Added to Presentation"
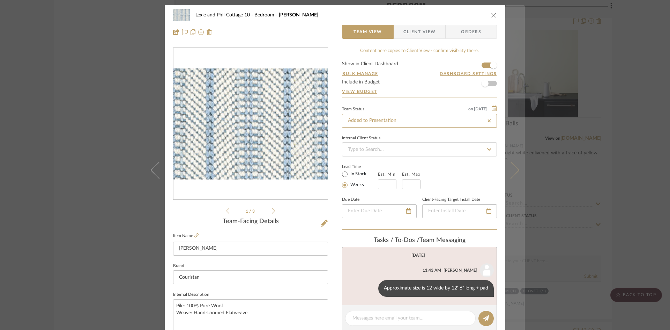
type input "[DATE]"
type input "Added to Presentation"
click at [515, 169] on icon at bounding box center [510, 170] width 17 height 17
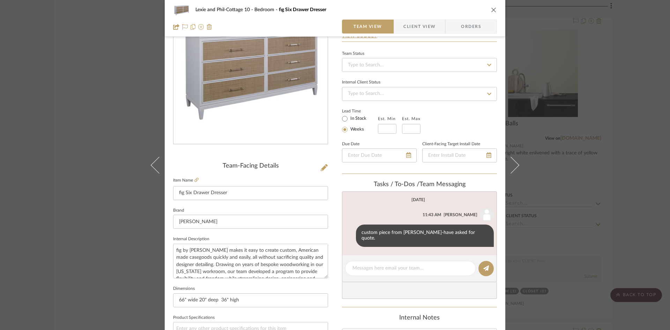
scroll to position [70, 0]
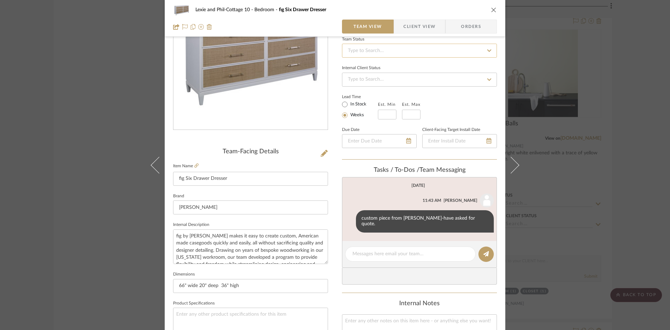
click at [395, 50] on input at bounding box center [419, 51] width 155 height 14
type input "added"
click at [391, 72] on span "Added to Presentation" at bounding box center [371, 69] width 48 height 5
type input "[DATE]"
type input "Added to Presentation"
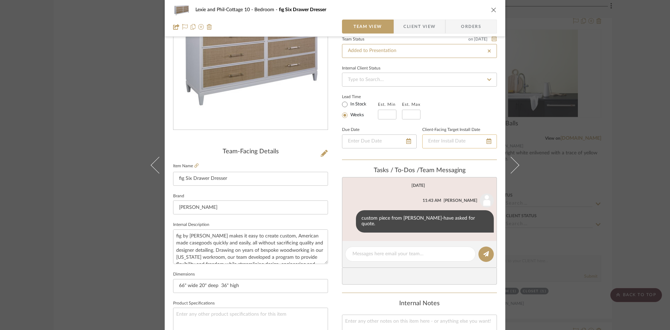
type input "[DATE]"
type input "Added to Presentation"
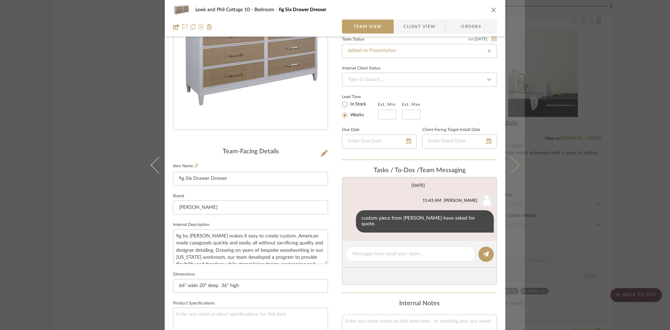
click at [513, 168] on icon at bounding box center [510, 164] width 17 height 17
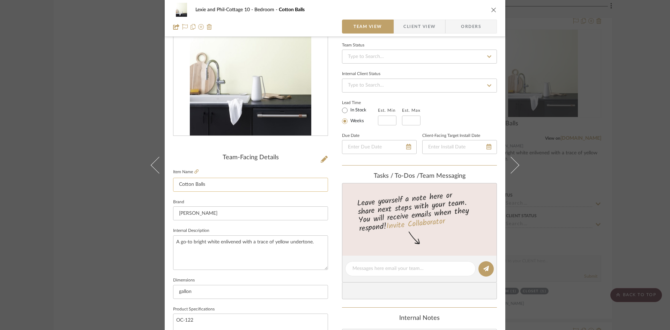
scroll to position [105, 0]
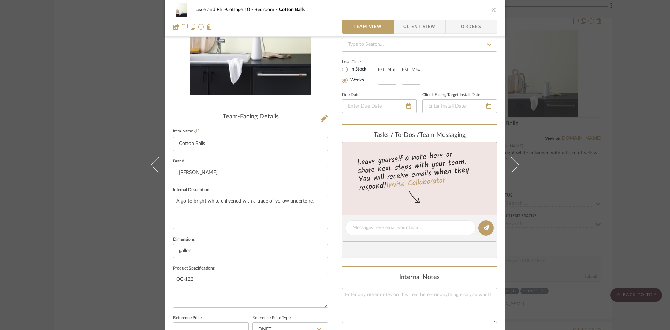
click at [491, 7] on icon "close" at bounding box center [494, 10] width 6 height 6
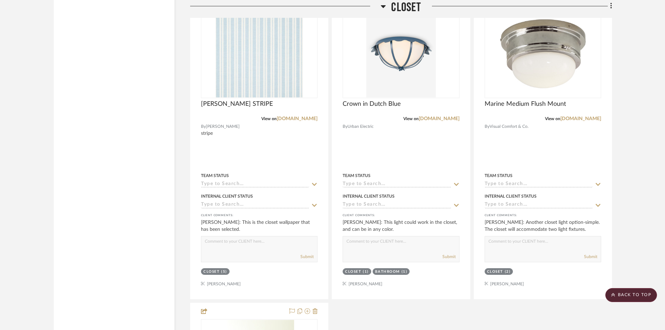
scroll to position [2756, 0]
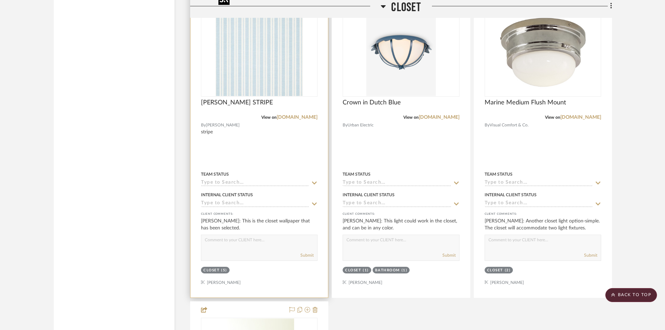
click at [256, 65] on img "0" at bounding box center [259, 52] width 87 height 87
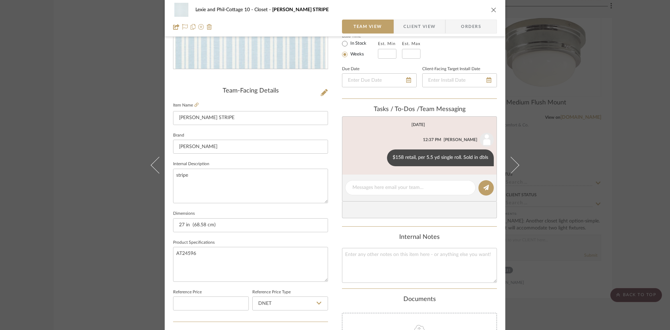
scroll to position [111, 0]
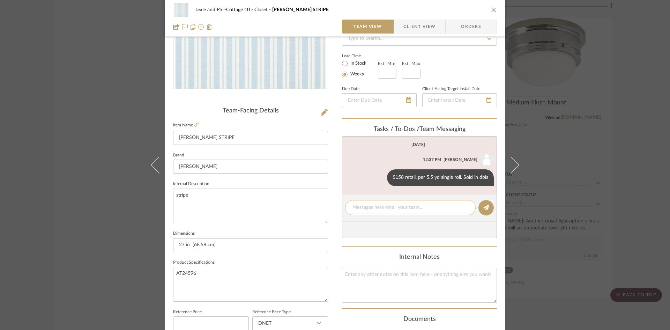
click at [361, 208] on textarea at bounding box center [410, 207] width 116 height 7
type textarea "5 dbls or 5 sgls needed? Check wallpaper message"
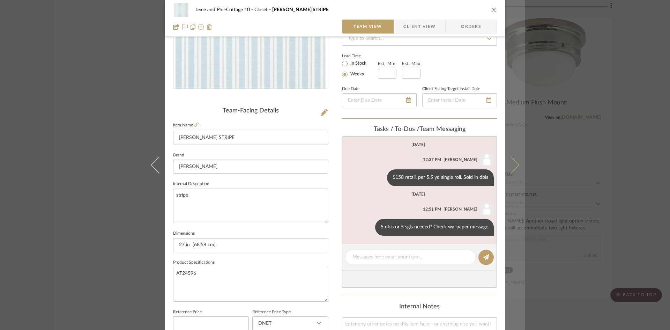
click at [516, 161] on button at bounding box center [515, 165] width 20 height 330
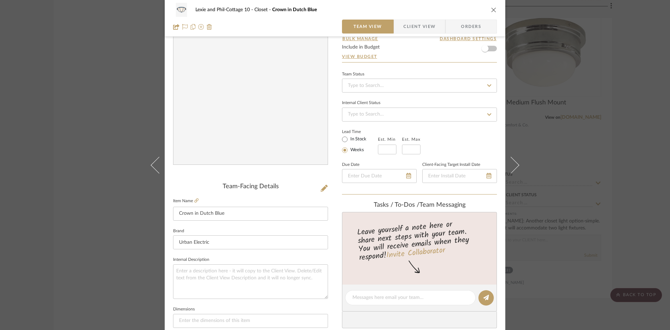
scroll to position [70, 0]
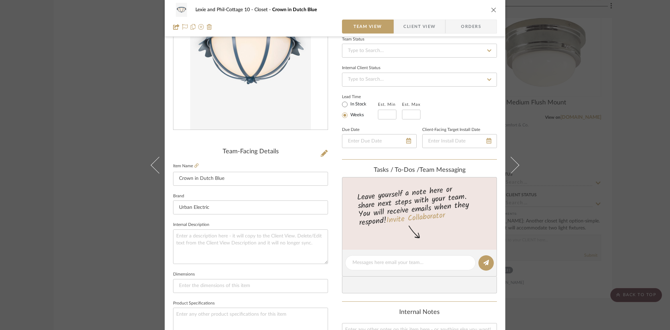
click at [492, 7] on icon "close" at bounding box center [494, 10] width 6 height 6
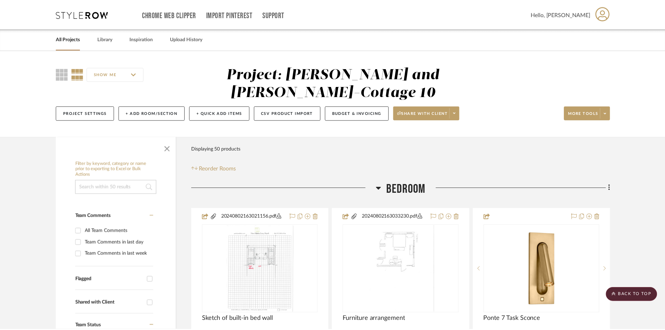
scroll to position [2756, 0]
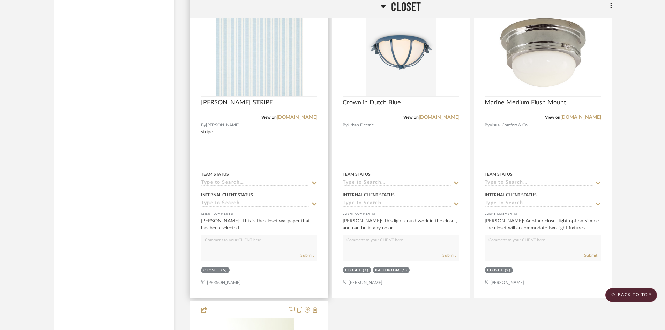
click at [278, 170] on div "Team Status" at bounding box center [259, 178] width 117 height 17
click at [269, 63] on img "0" at bounding box center [259, 52] width 87 height 87
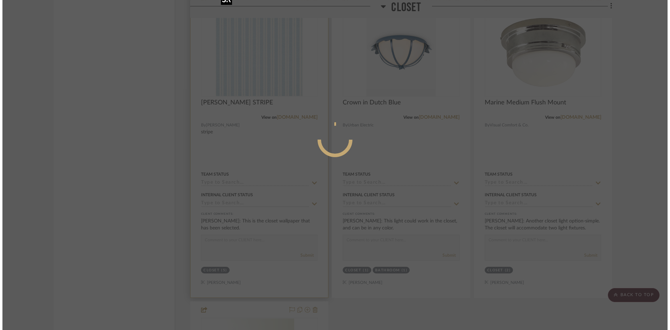
scroll to position [0, 0]
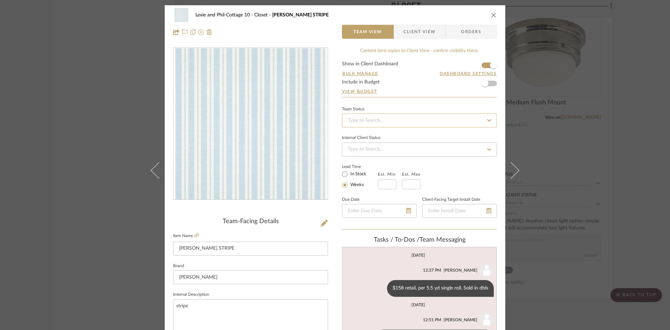
click at [405, 120] on input at bounding box center [419, 120] width 155 height 14
type input "added"
click at [399, 133] on div "Added to Presentation" at bounding box center [417, 139] width 154 height 18
type input "[DATE]"
type input "Added to Presentation"
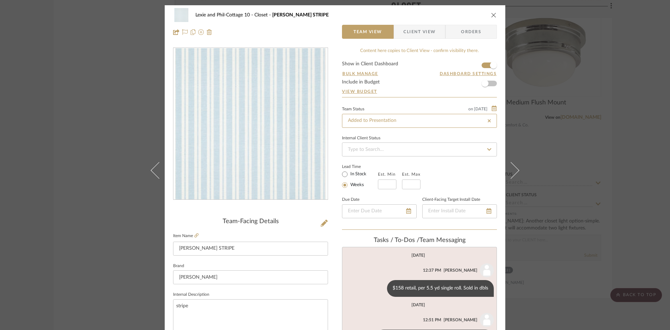
type input "[DATE]"
type input "Added to Presentation"
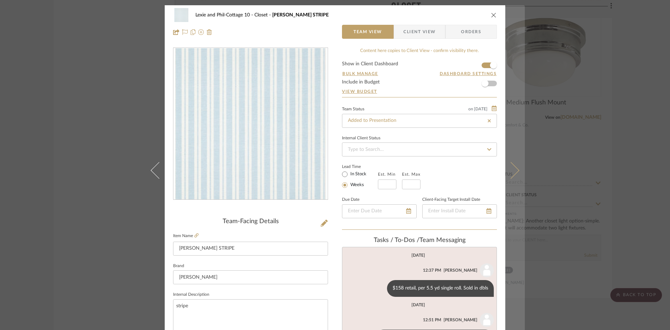
click at [509, 171] on icon at bounding box center [510, 170] width 17 height 17
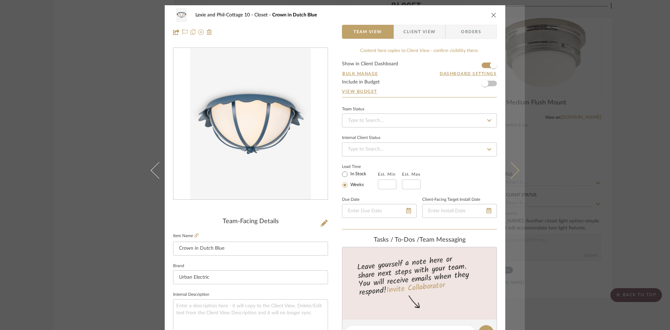
click at [513, 171] on icon at bounding box center [510, 170] width 17 height 17
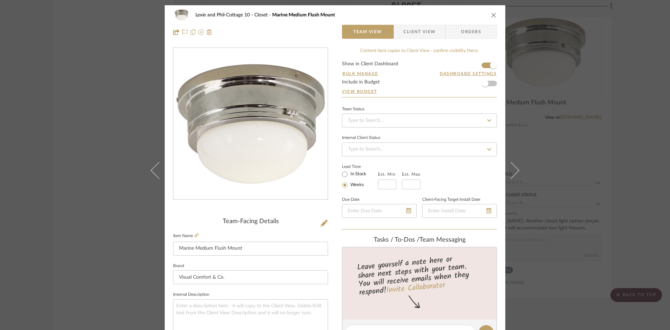
click at [491, 13] on icon "close" at bounding box center [494, 15] width 6 height 6
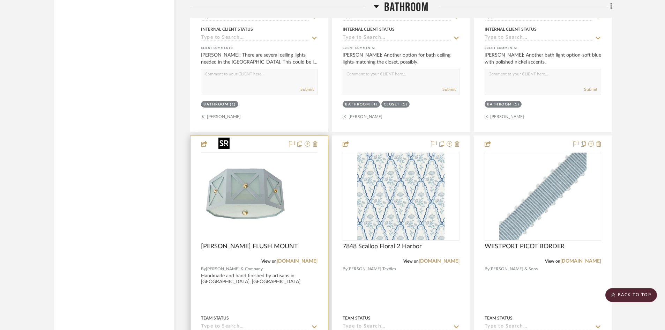
scroll to position [3698, 0]
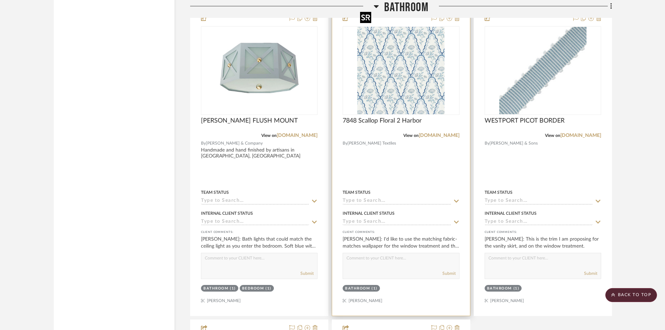
click at [405, 75] on img "0" at bounding box center [400, 70] width 87 height 87
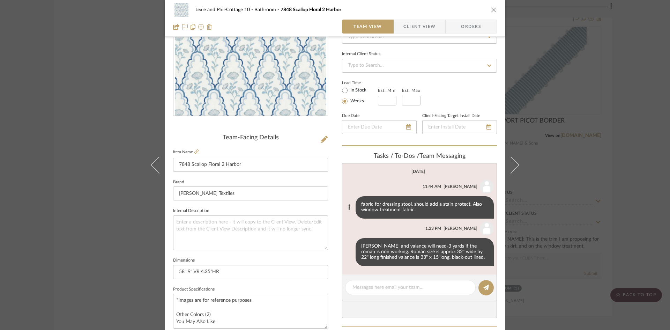
scroll to position [105, 0]
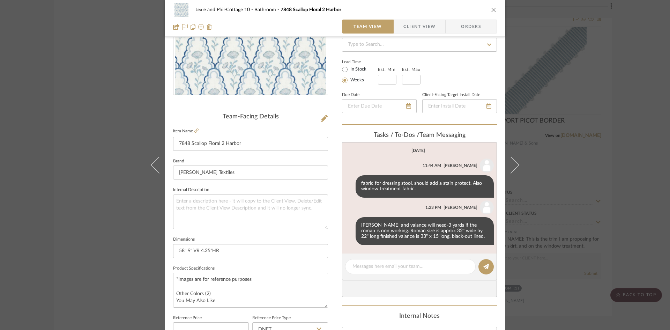
click at [492, 10] on icon "close" at bounding box center [494, 10] width 6 height 6
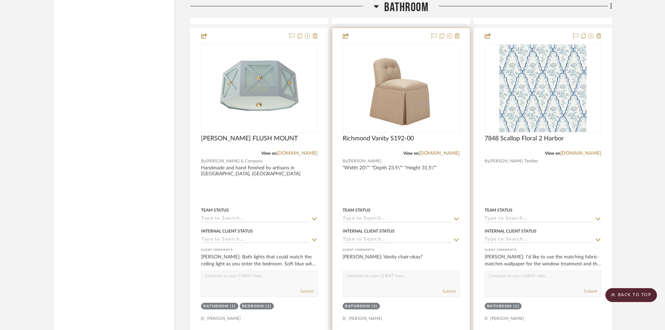
scroll to position [3668, 0]
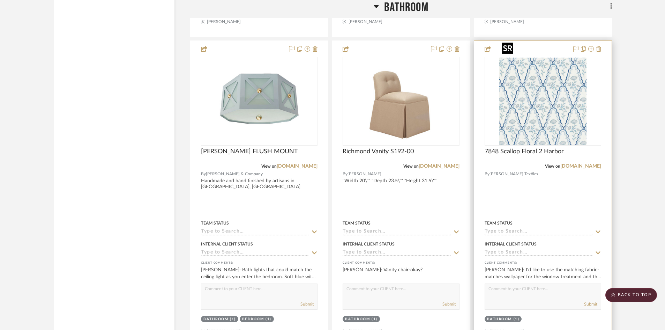
click at [518, 114] on img "0" at bounding box center [542, 101] width 87 height 87
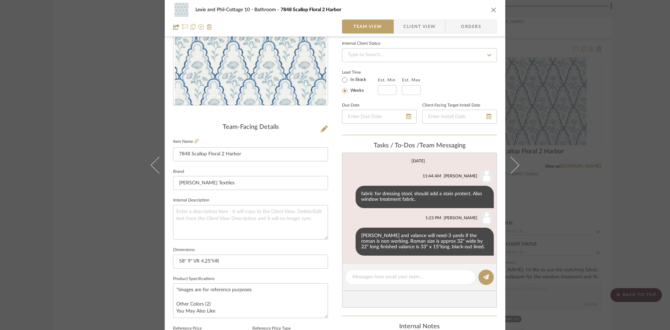
scroll to position [105, 0]
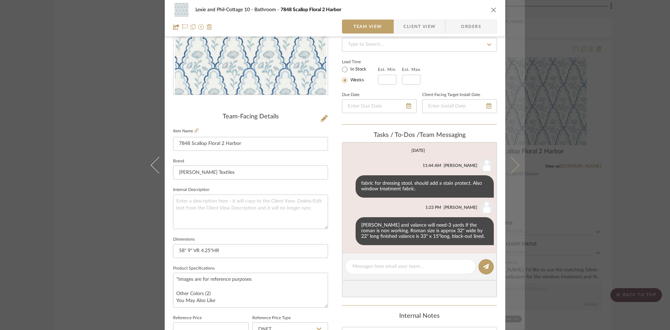
click at [514, 163] on icon at bounding box center [510, 164] width 17 height 17
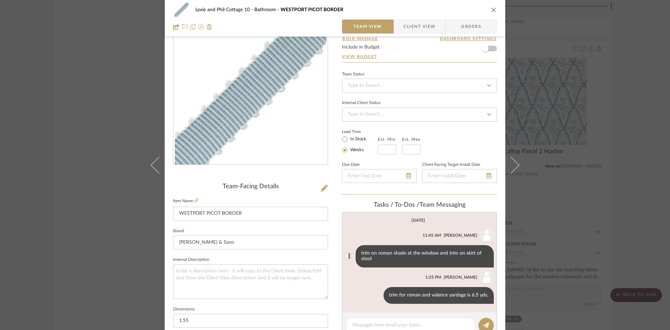
scroll to position [70, 0]
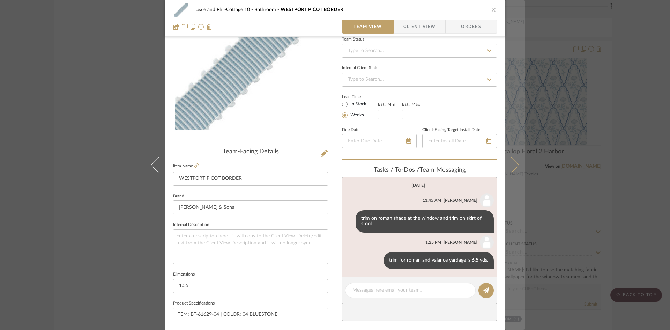
click at [515, 163] on button at bounding box center [515, 165] width 20 height 330
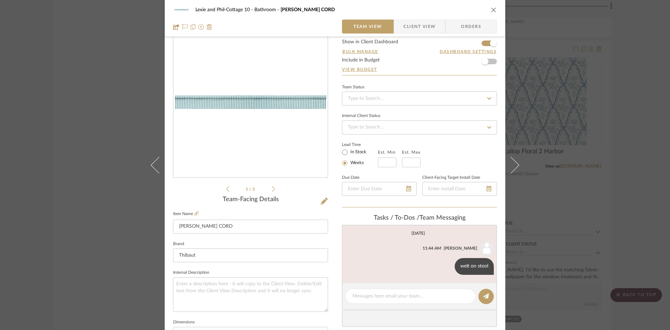
scroll to position [0, 0]
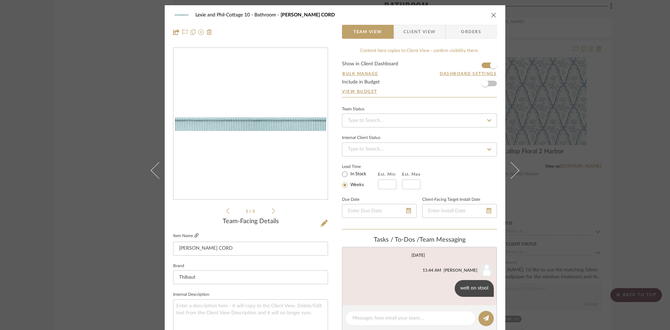
click at [194, 234] on icon at bounding box center [196, 235] width 4 height 4
click at [379, 315] on textarea at bounding box center [410, 317] width 116 height 7
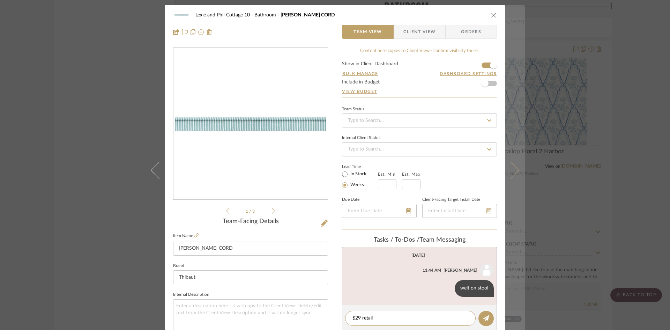
type textarea "$29 retail"
click at [513, 170] on icon at bounding box center [510, 170] width 17 height 17
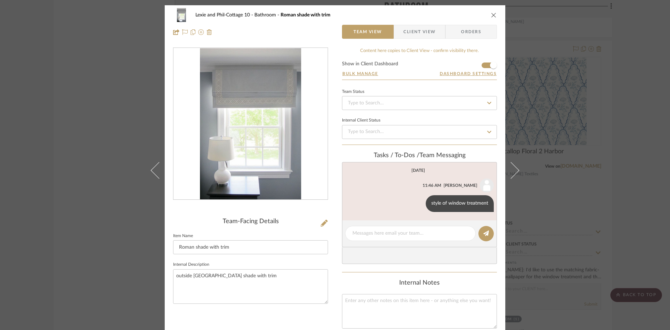
click at [492, 13] on icon "close" at bounding box center [494, 15] width 6 height 6
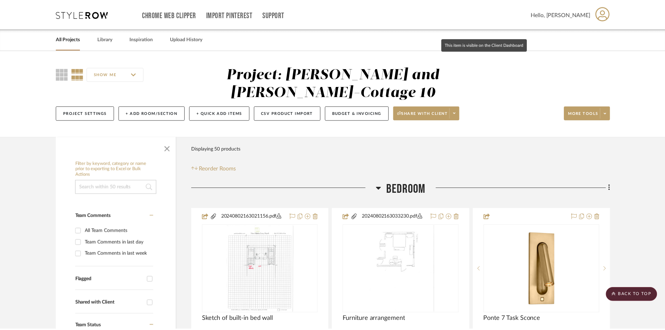
scroll to position [3668, 0]
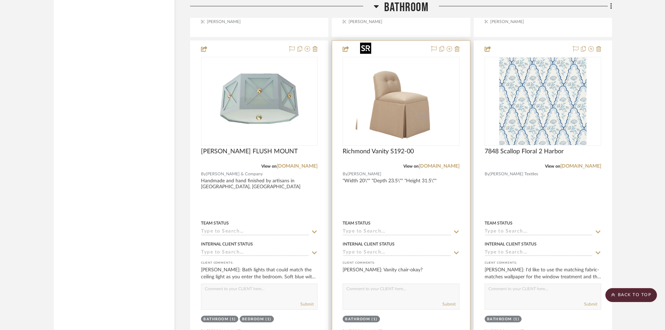
click at [412, 95] on img "0" at bounding box center [386, 101] width 87 height 87
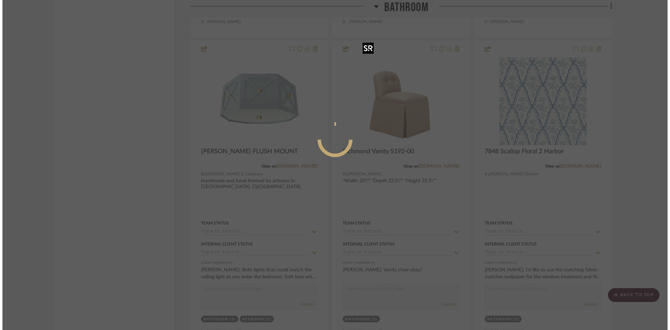
scroll to position [0, 0]
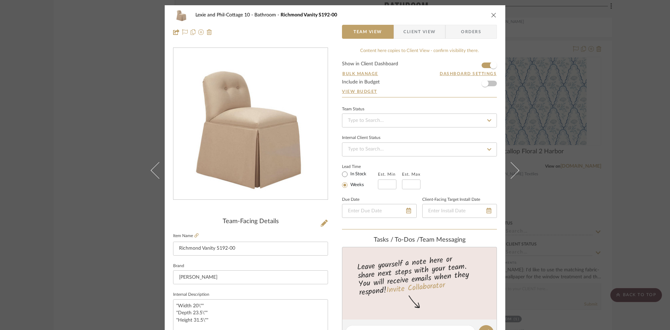
click at [491, 16] on icon "close" at bounding box center [494, 15] width 6 height 6
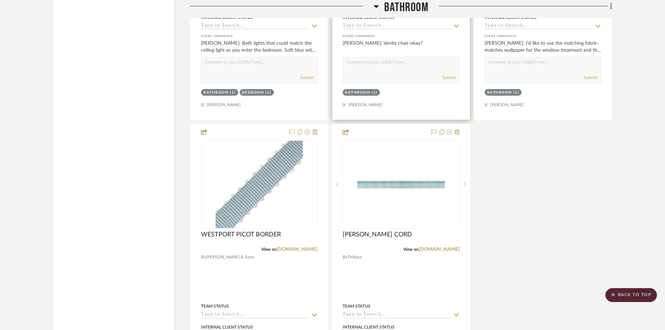
scroll to position [3912, 0]
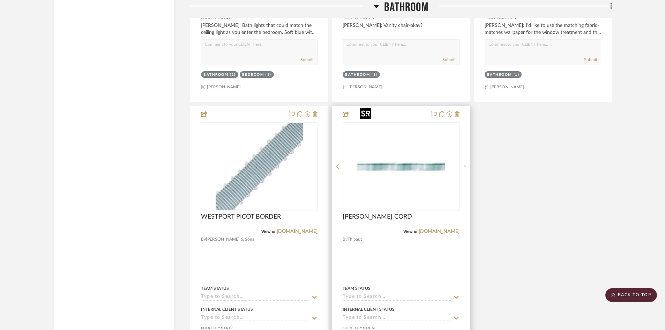
click at [401, 158] on img "0" at bounding box center [400, 166] width 87 height 87
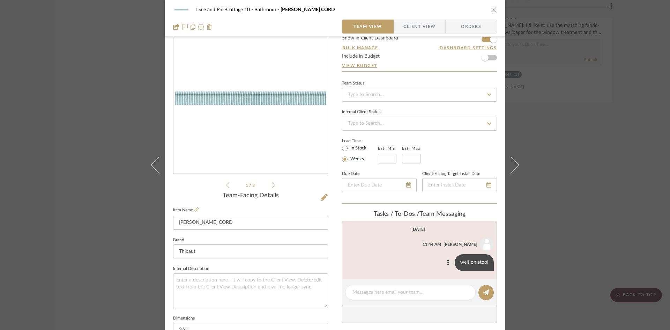
scroll to position [105, 0]
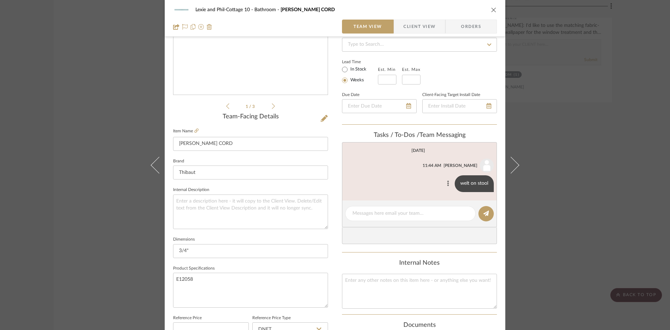
click at [447, 182] on icon at bounding box center [448, 183] width 2 height 6
click at [424, 172] on span "Edit Message" at bounding box center [413, 175] width 29 height 6
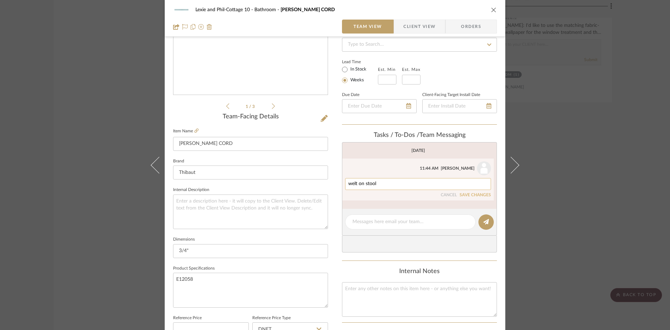
click at [380, 185] on textarea "welt on stool" at bounding box center [418, 184] width 140 height 6
type textarea "welt on stool, $29 retail,"
click at [473, 193] on button "SAVE CHANGES" at bounding box center [475, 195] width 31 height 5
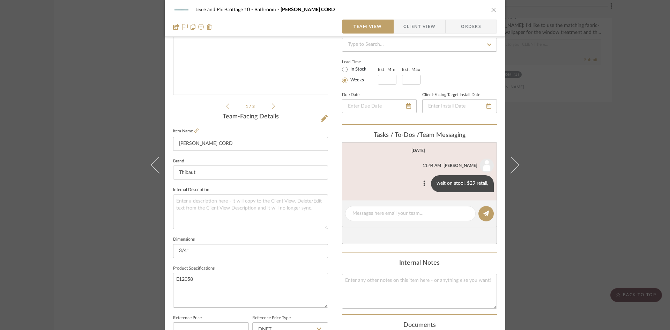
click at [493, 9] on icon "close" at bounding box center [494, 10] width 6 height 6
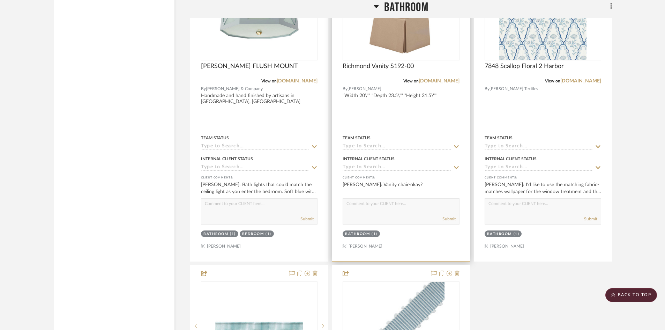
scroll to position [3668, 0]
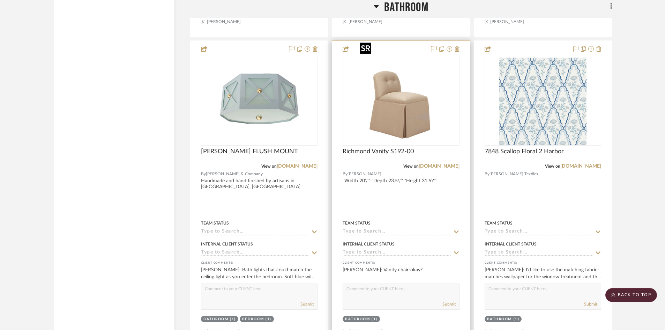
click at [420, 99] on img "0" at bounding box center [400, 101] width 87 height 87
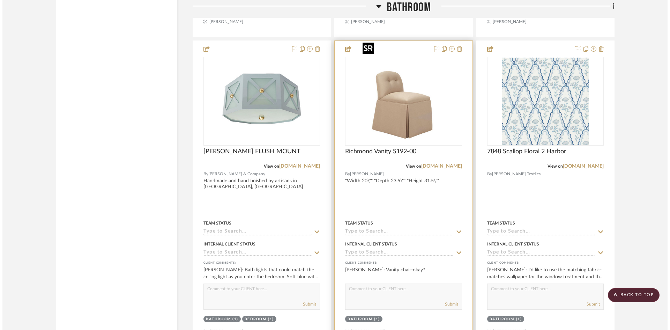
scroll to position [0, 0]
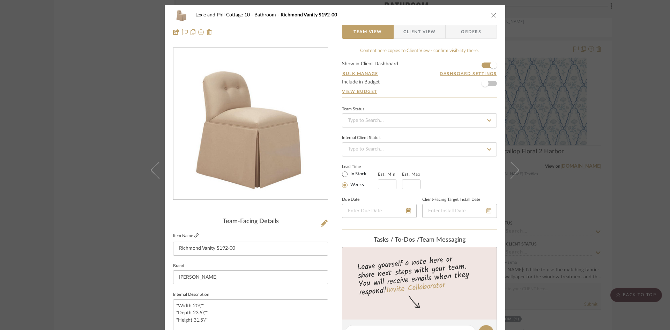
click at [195, 234] on icon at bounding box center [196, 235] width 4 height 4
click at [492, 14] on icon "close" at bounding box center [494, 15] width 6 height 6
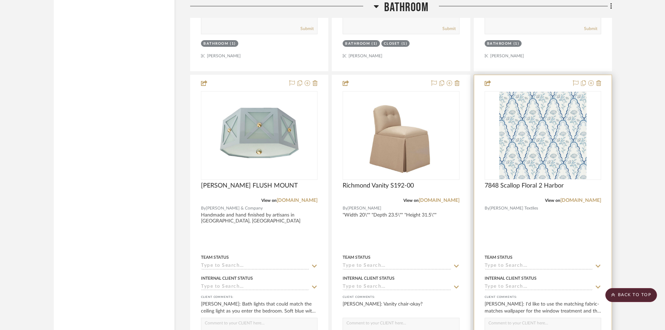
scroll to position [3633, 0]
click at [543, 128] on img "0" at bounding box center [542, 135] width 87 height 87
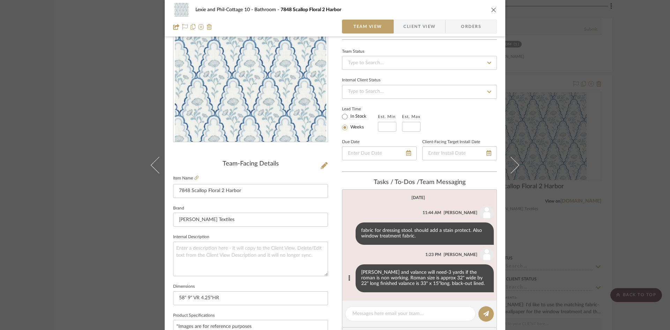
scroll to position [70, 0]
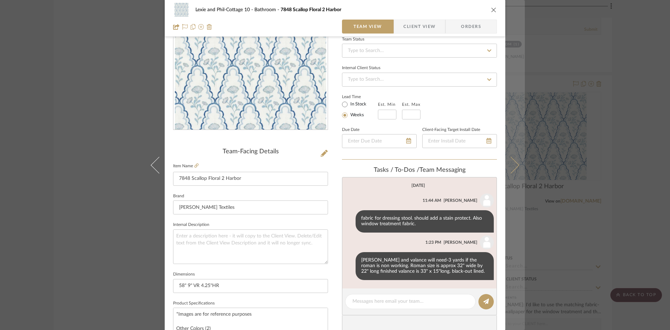
click at [515, 165] on icon at bounding box center [510, 164] width 17 height 17
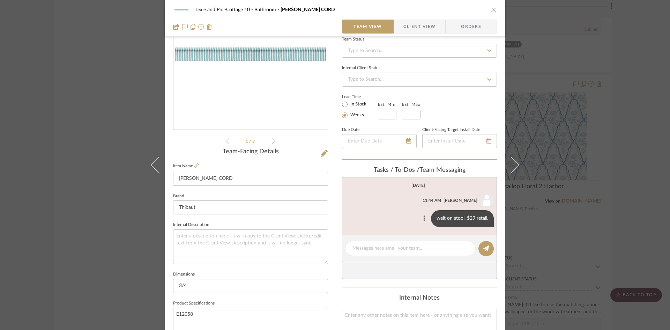
click at [424, 216] on icon at bounding box center [425, 218] width 2 height 6
click at [397, 209] on span "Edit Message" at bounding box center [389, 210] width 29 height 6
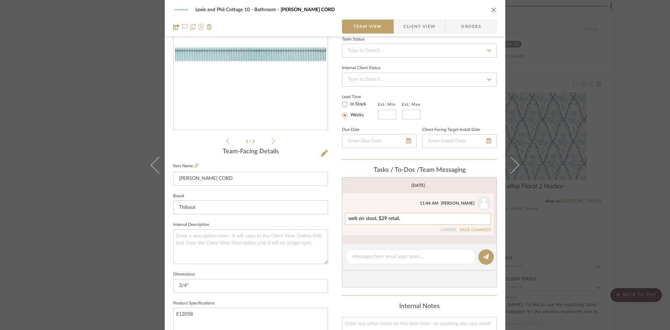
click at [406, 220] on textarea "welt on stool, $29 retail," at bounding box center [418, 219] width 140 height 6
type textarea "welt on stool, $29 retail, send 6 yds"
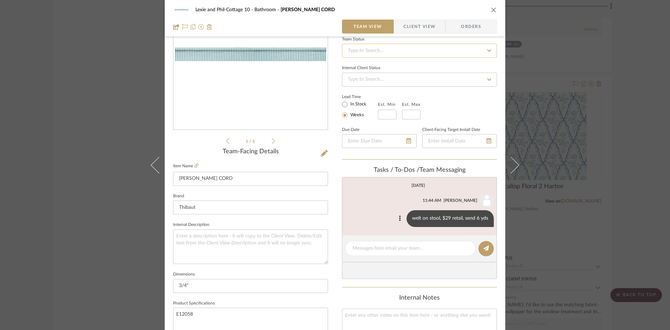
click at [398, 50] on input at bounding box center [419, 51] width 155 height 14
type input "added"
click at [394, 70] on span "Added to Presentation" at bounding box center [371, 69] width 48 height 5
type input "[DATE]"
type input "Added to Presentation"
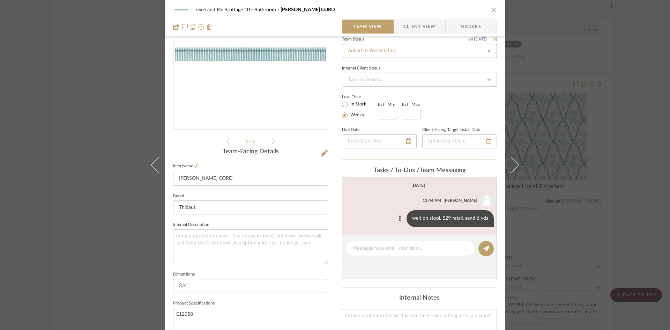
type input "[DATE]"
type input "Added to Presentation"
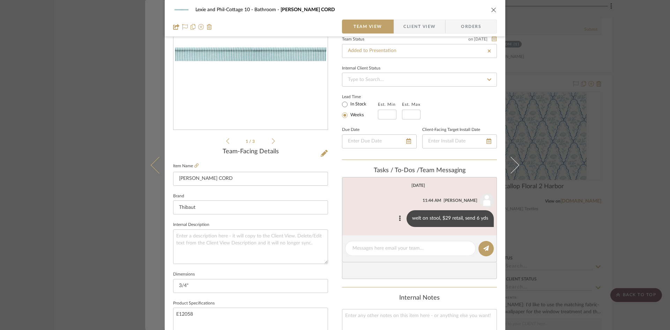
click at [154, 165] on icon at bounding box center [159, 164] width 17 height 17
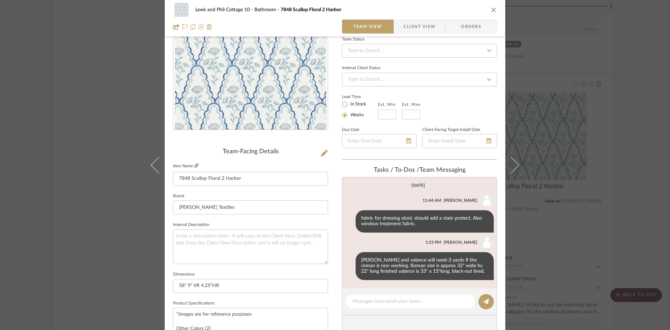
click at [194, 164] on icon at bounding box center [196, 165] width 4 height 4
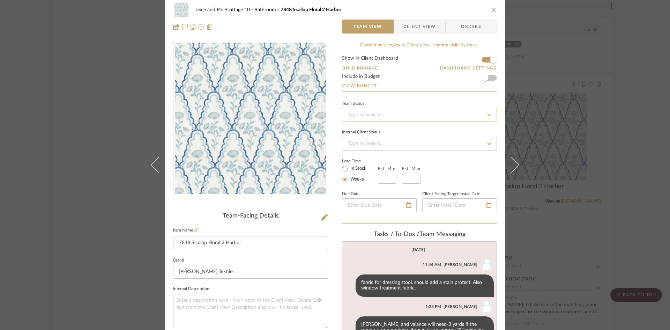
scroll to position [0, 0]
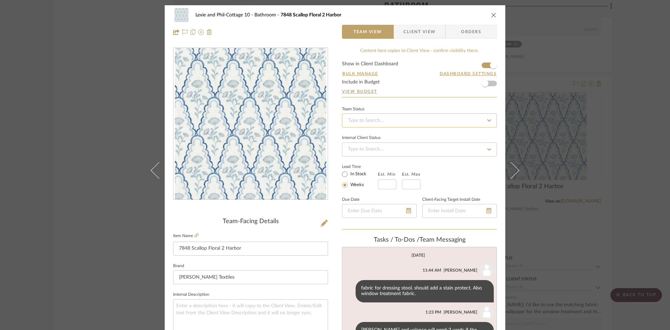
click at [417, 118] on input at bounding box center [419, 120] width 155 height 14
type input "added"
click at [407, 137] on div "Added to Presentation" at bounding box center [417, 139] width 154 height 18
type input "[DATE]"
type input "Added to Presentation"
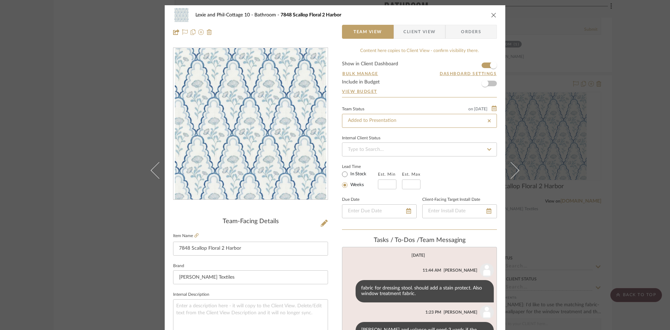
type input "[DATE]"
type input "Added to Presentation"
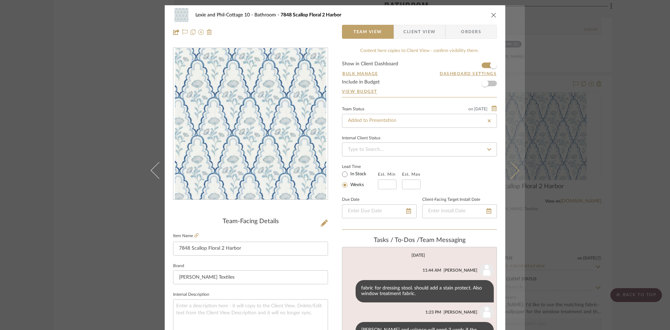
click at [513, 167] on icon at bounding box center [510, 170] width 17 height 17
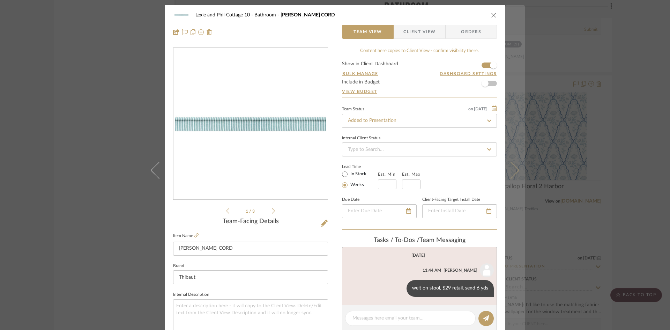
click at [513, 170] on icon at bounding box center [510, 170] width 17 height 17
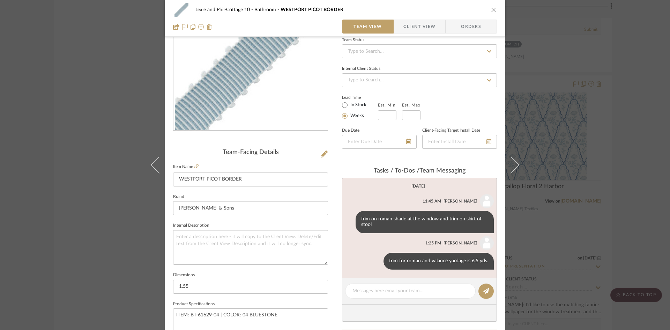
scroll to position [70, 0]
click at [194, 163] on icon at bounding box center [196, 165] width 4 height 4
click at [379, 287] on textarea at bounding box center [410, 289] width 116 height 7
type textarea "$28 net"
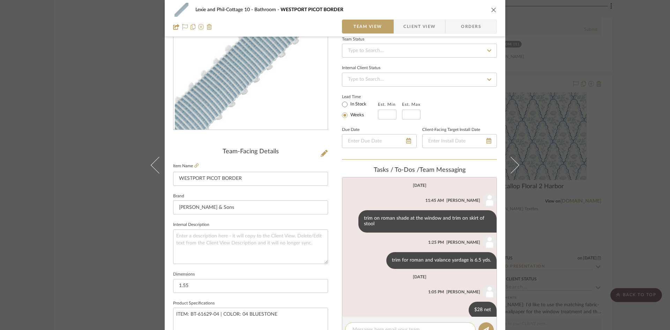
scroll to position [10, 0]
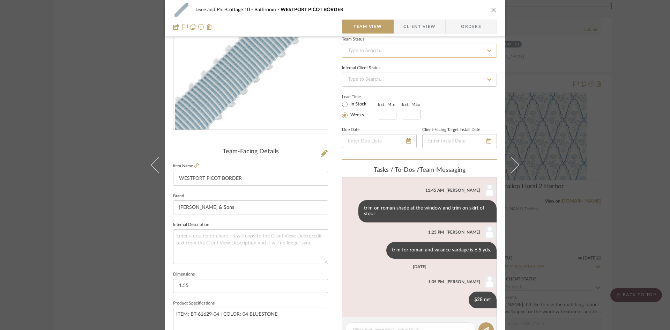
click at [437, 51] on input at bounding box center [419, 51] width 155 height 14
type input "added"
click at [420, 67] on div "Added to Presentation" at bounding box center [417, 69] width 154 height 18
type input "[DATE]"
type input "Added to Presentation"
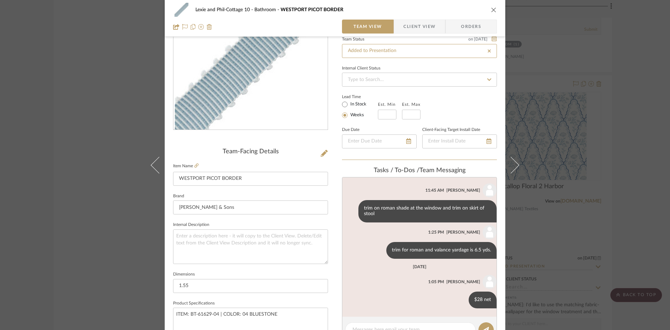
type input "[DATE]"
type input "Added to Presentation"
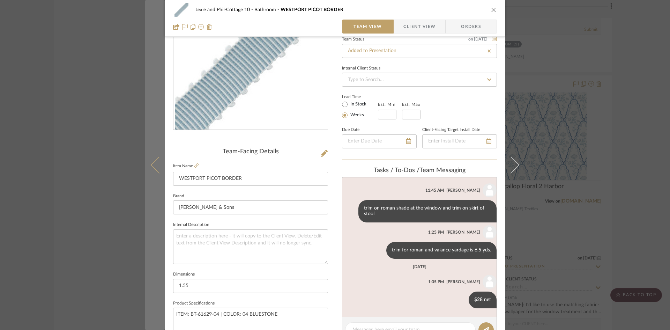
click at [152, 163] on icon at bounding box center [159, 164] width 17 height 17
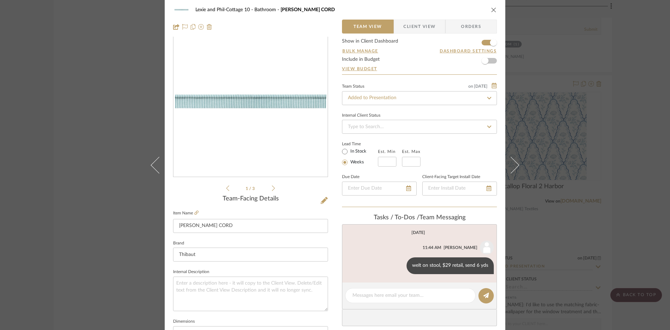
scroll to position [35, 0]
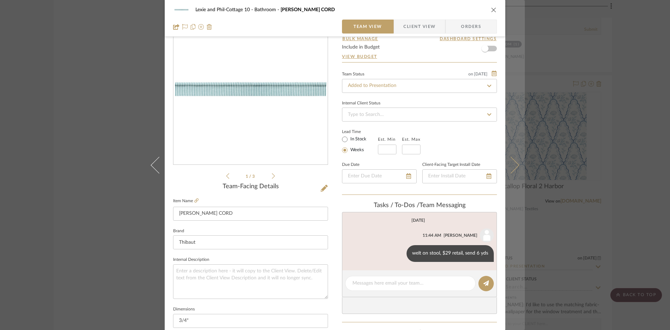
click at [513, 163] on icon at bounding box center [510, 164] width 17 height 17
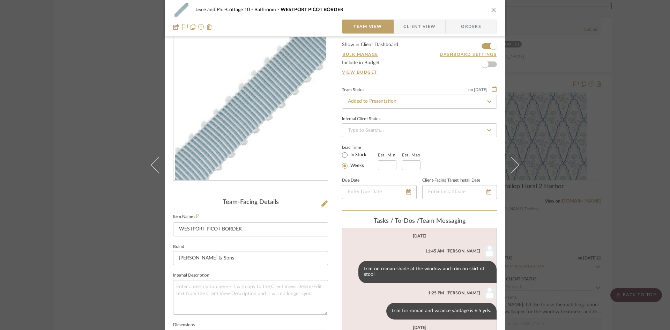
scroll to position [0, 0]
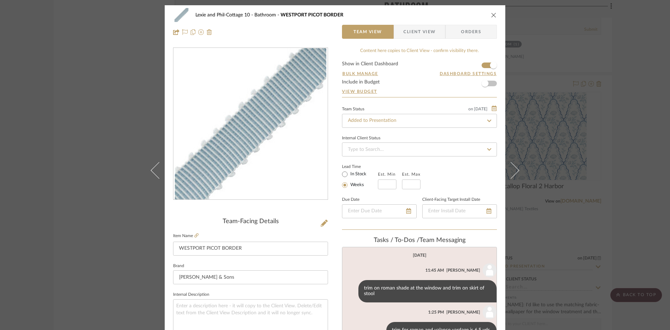
click at [491, 15] on icon "close" at bounding box center [494, 15] width 6 height 6
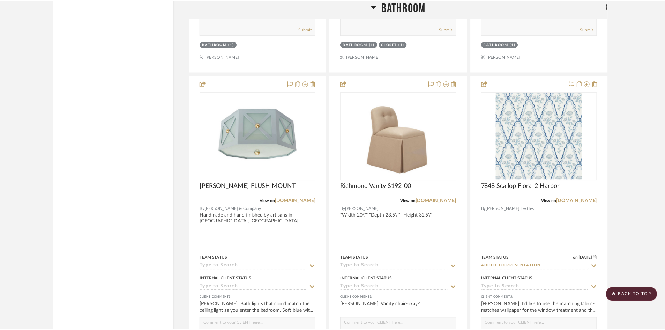
scroll to position [3633, 0]
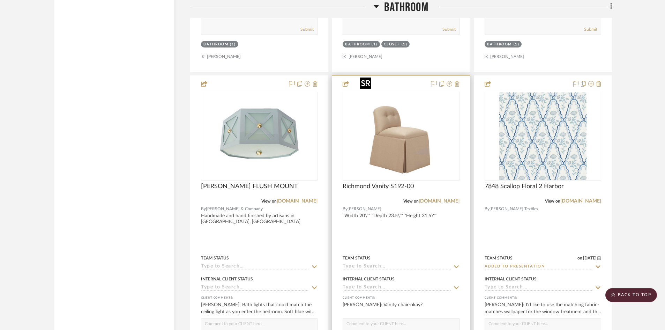
click at [386, 143] on img "0" at bounding box center [400, 135] width 87 height 87
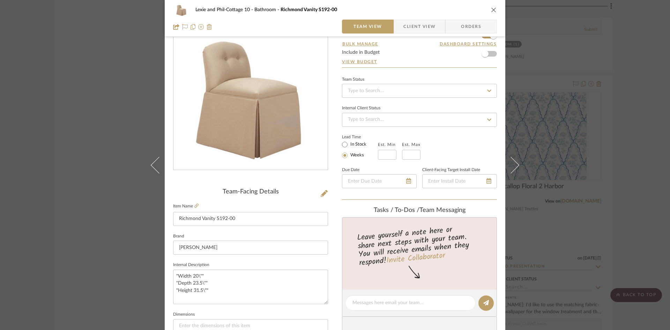
scroll to position [105, 0]
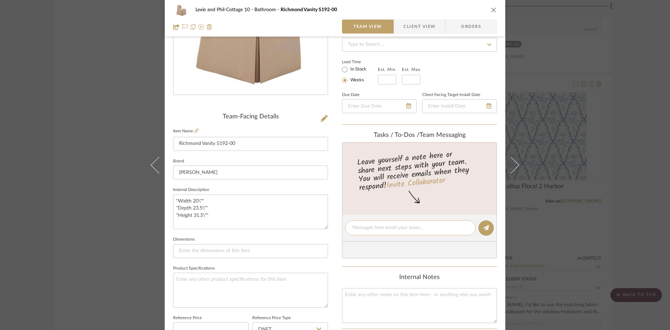
click at [387, 230] on textarea at bounding box center [410, 227] width 116 height 7
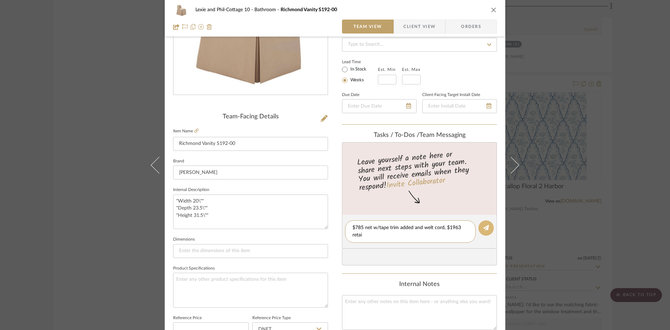
type textarea "$785 net w/tape trim added and welt cord, $1963 retail"
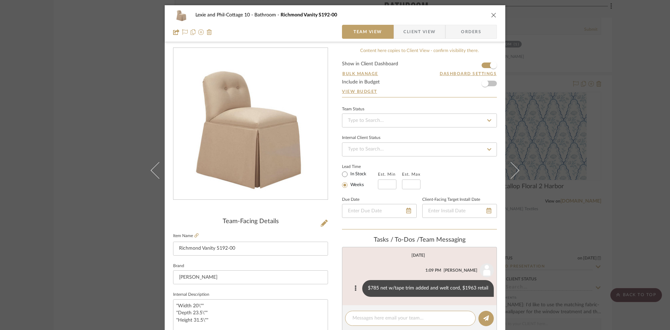
scroll to position [35, 0]
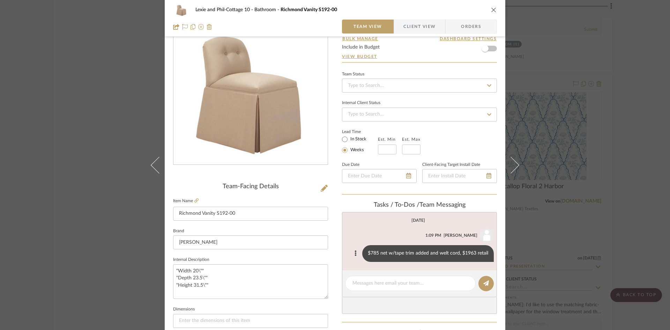
click at [377, 252] on div "$785 net w/tape trim added and welt cord, $1963 retail" at bounding box center [428, 253] width 132 height 17
click at [351, 252] on button at bounding box center [355, 253] width 8 height 8
click at [333, 241] on button "Edit Message" at bounding box center [326, 245] width 48 height 17
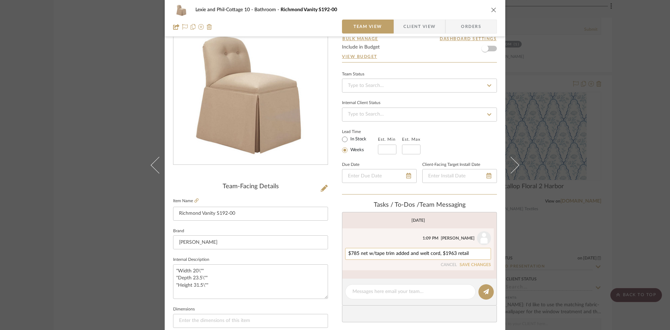
click at [357, 254] on textarea "$785 net w/tape trim added and welt cord, $1963 retail" at bounding box center [418, 254] width 140 height 6
click at [454, 252] on textarea "$890 net w/tape trim added and welt cord, $1963 retail" at bounding box center [418, 254] width 140 height 6
click at [453, 252] on textarea "$890 net w/tape trim added and welt cord, $1963 retail" at bounding box center [418, 254] width 140 height 6
type textarea "$890 net w/tape trim added and welt cord, $2225 retail"
click at [465, 263] on button "SAVE CHANGES" at bounding box center [475, 264] width 31 height 5
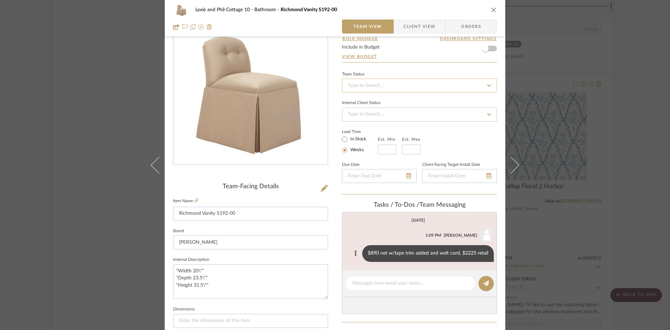
click at [399, 86] on input at bounding box center [419, 86] width 155 height 14
type input "added"
click at [391, 102] on span "Added to Presentation" at bounding box center [371, 104] width 48 height 5
type input "[DATE]"
type input "Added to Presentation"
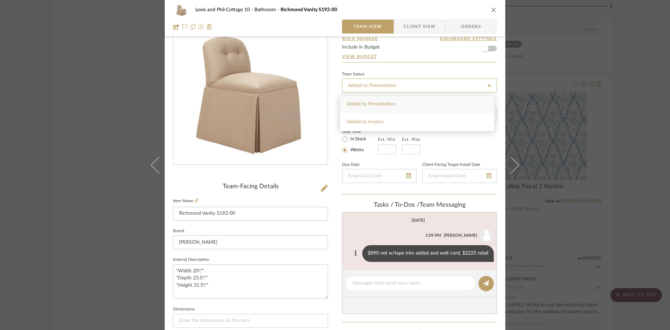
type input "[DATE]"
type input "Added to Presentation"
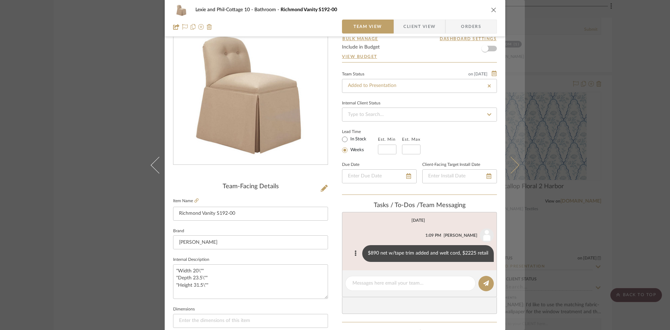
click at [513, 163] on icon at bounding box center [510, 164] width 17 height 17
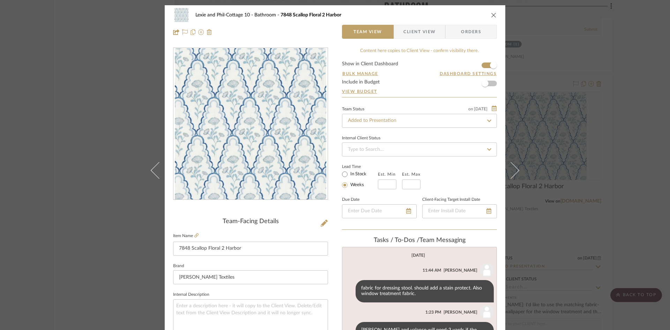
click at [491, 13] on icon "close" at bounding box center [494, 15] width 6 height 6
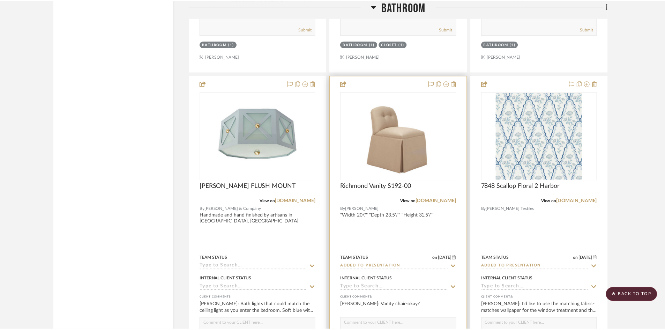
scroll to position [3633, 0]
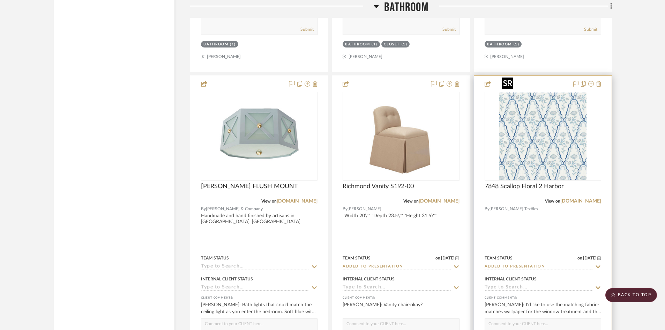
click at [535, 144] on img "0" at bounding box center [542, 135] width 87 height 87
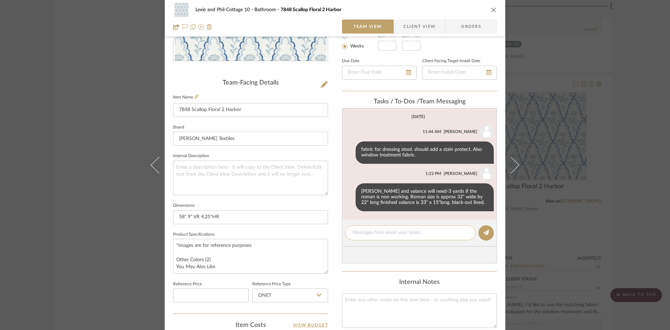
scroll to position [140, 0]
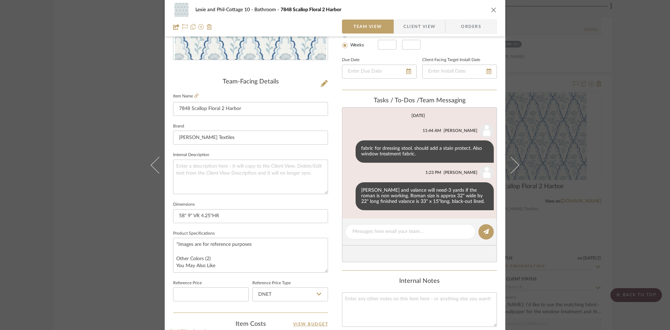
click at [490, 6] on div "Lexie and Phil-Cottage 10 Bathroom 7848 Scallop Floral 2 Harbor" at bounding box center [335, 10] width 324 height 14
click at [491, 8] on icon "close" at bounding box center [494, 10] width 6 height 6
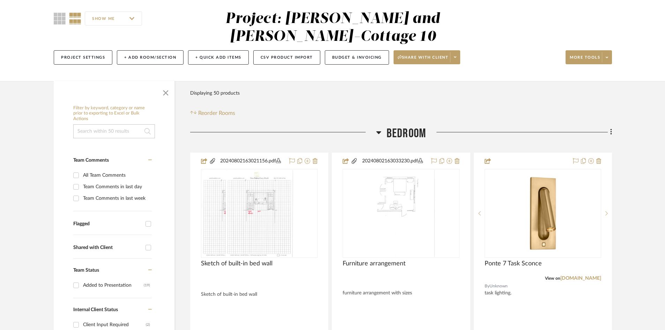
scroll to position [0, 0]
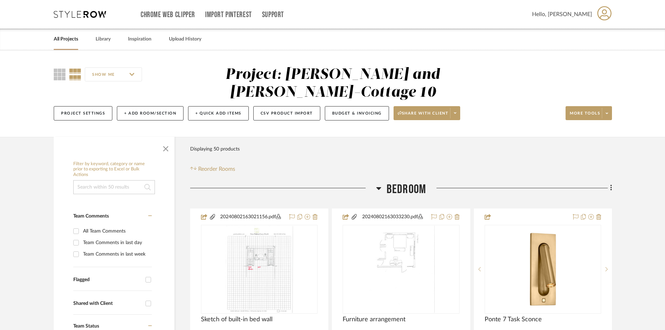
click at [62, 38] on link "All Projects" at bounding box center [66, 39] width 24 height 9
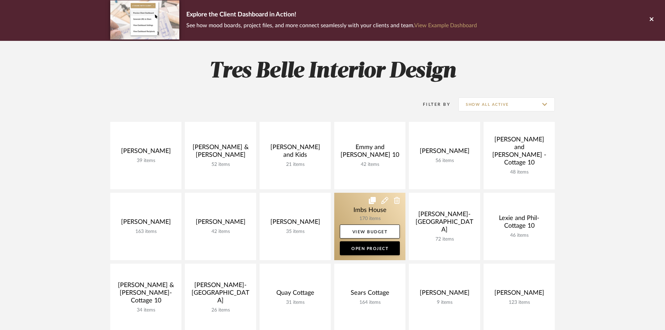
scroll to position [70, 0]
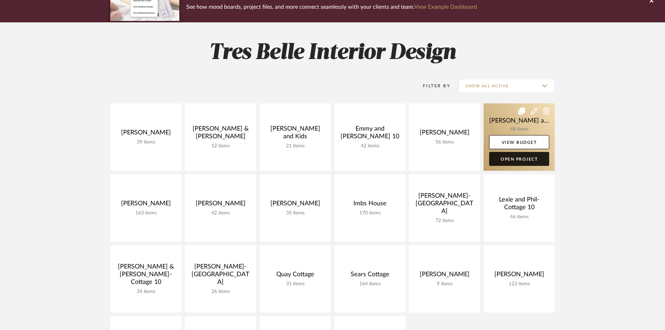
click at [521, 158] on link "Open Project" at bounding box center [519, 159] width 60 height 14
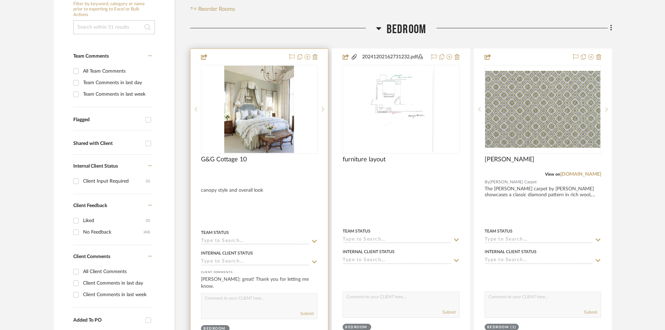
scroll to position [174, 0]
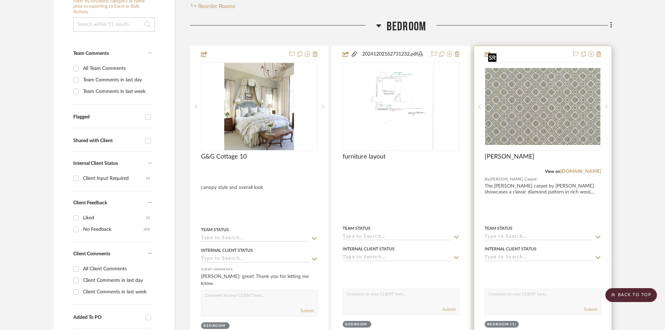
click at [534, 112] on img "0" at bounding box center [542, 106] width 115 height 77
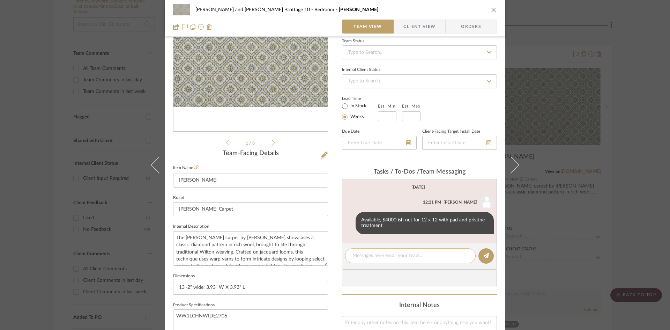
scroll to position [70, 0]
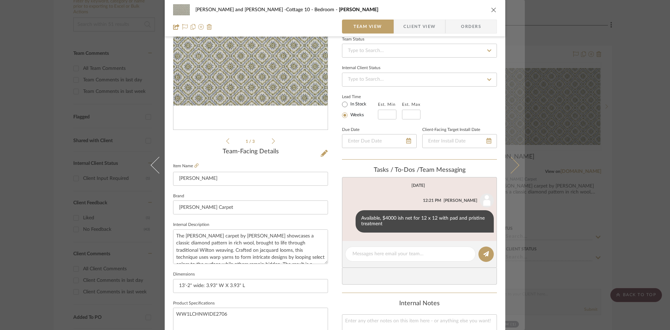
click at [512, 164] on icon at bounding box center [510, 164] width 17 height 17
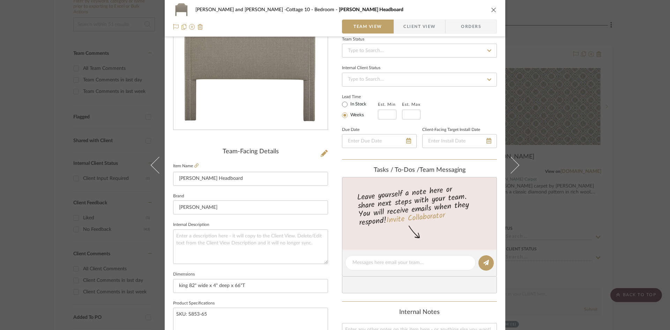
click at [493, 9] on icon "close" at bounding box center [494, 10] width 6 height 6
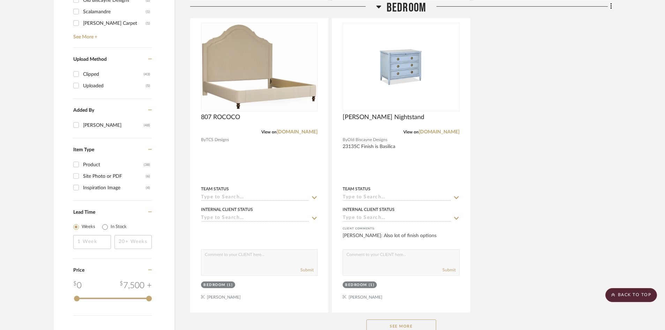
scroll to position [837, 0]
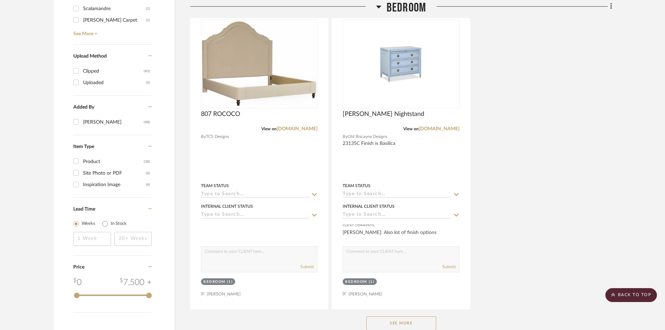
click at [393, 316] on button "See More" at bounding box center [401, 323] width 70 height 14
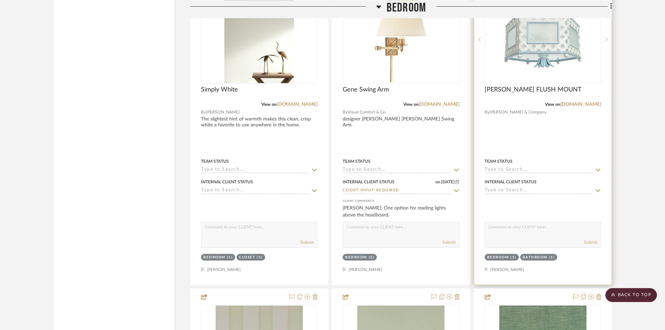
scroll to position [1151, 0]
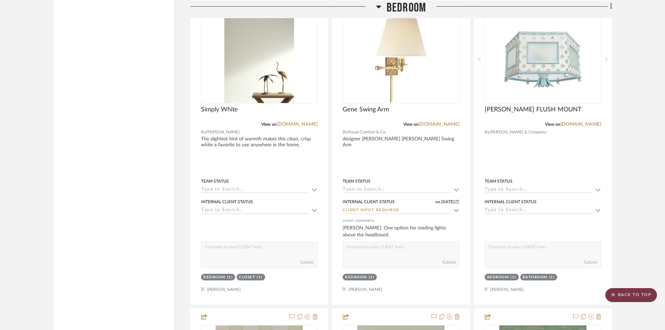
click at [628, 292] on scroll-to-top-button "BACK TO TOP" at bounding box center [631, 295] width 52 height 14
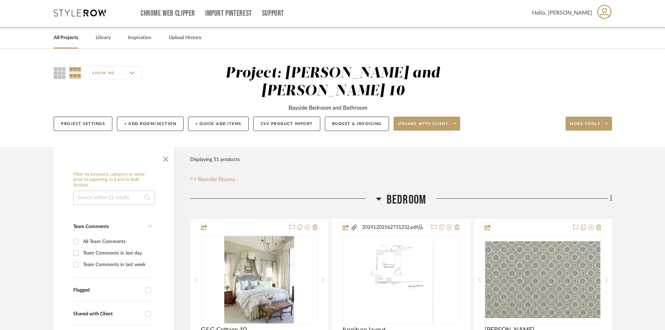
scroll to position [0, 0]
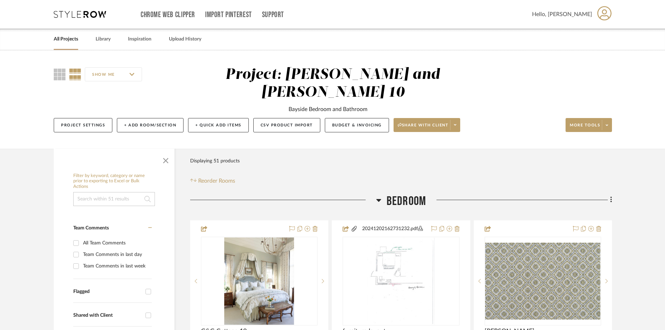
click at [66, 37] on link "All Projects" at bounding box center [66, 39] width 24 height 9
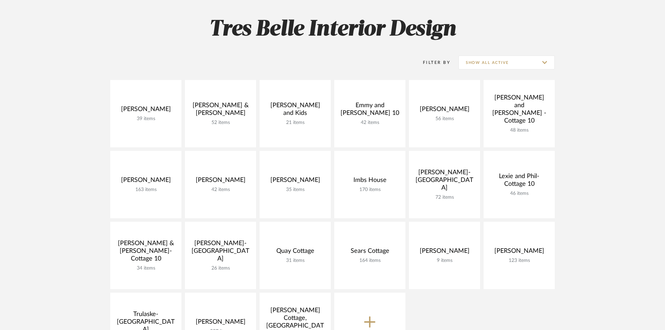
scroll to position [105, 0]
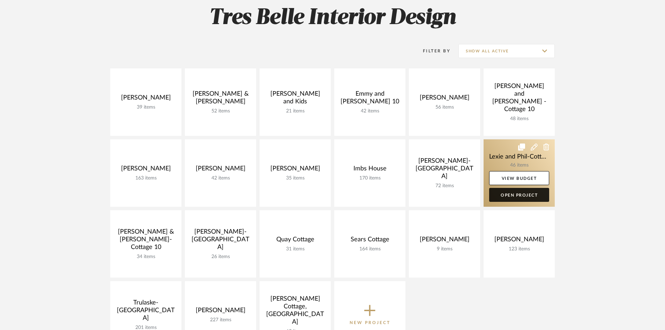
click at [523, 193] on link "Open Project" at bounding box center [519, 195] width 60 height 14
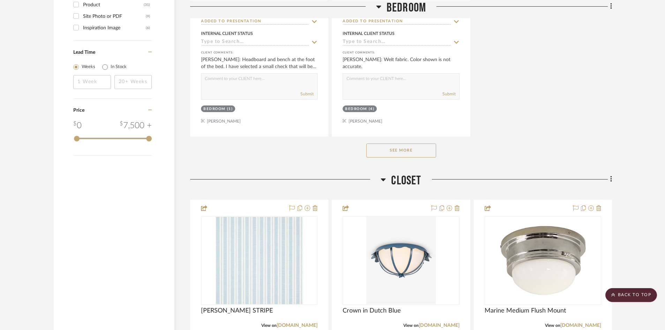
scroll to position [977, 0]
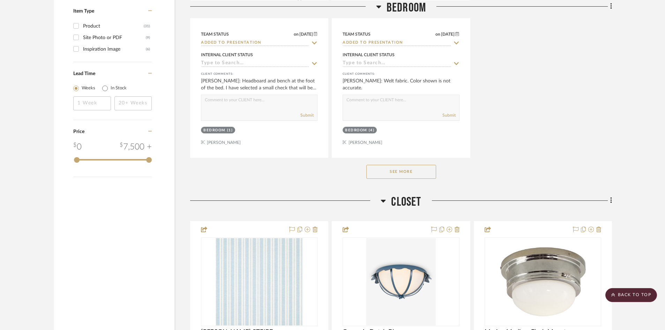
click at [402, 165] on button "See More" at bounding box center [401, 172] width 70 height 14
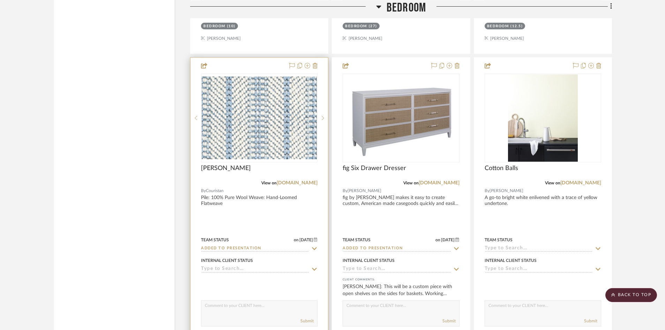
scroll to position [1675, 0]
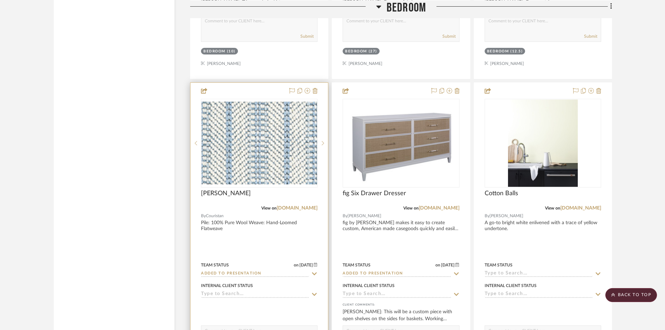
click at [274, 270] on input "Added to Presentation" at bounding box center [255, 273] width 108 height 7
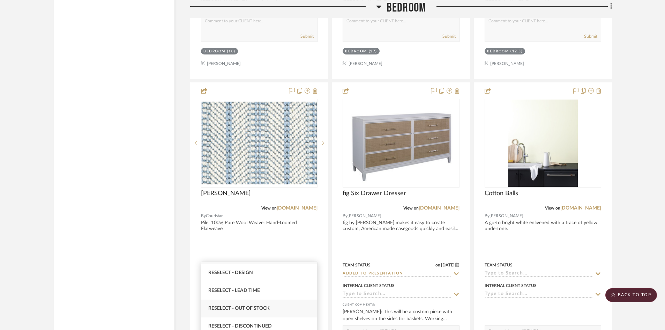
scroll to position [24, 0]
click at [265, 317] on span "Reselect - Discontinued" at bounding box center [239, 317] width 63 height 5
type input "Reselect - Discontinued"
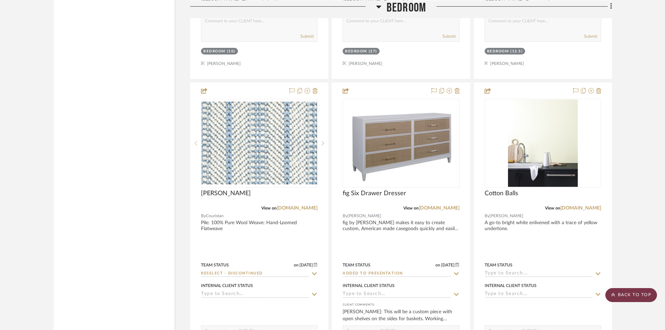
click at [630, 294] on scroll-to-top-button "BACK TO TOP" at bounding box center [631, 295] width 52 height 14
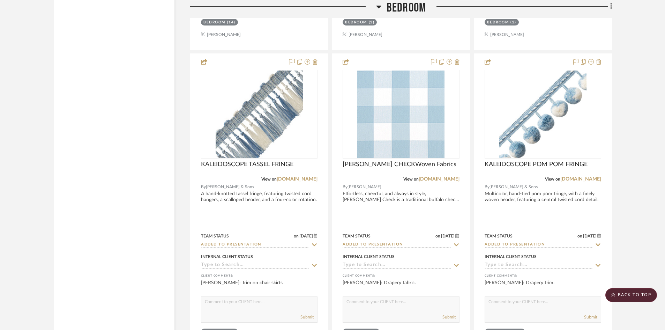
scroll to position [1430, 0]
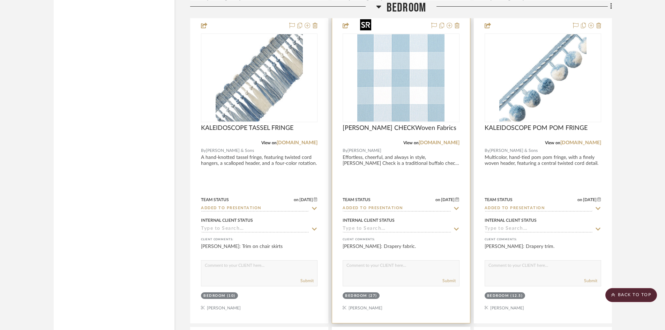
click at [409, 47] on img "0" at bounding box center [400, 77] width 87 height 87
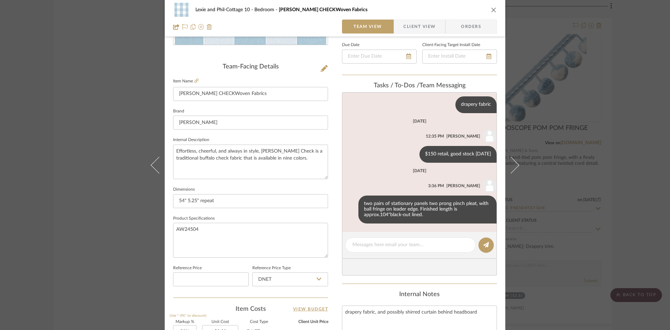
scroll to position [174, 0]
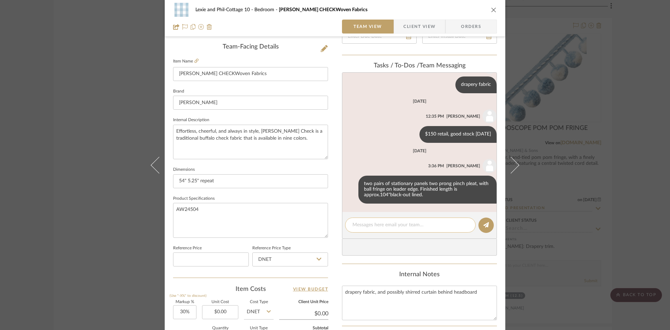
click at [390, 226] on textarea at bounding box center [410, 224] width 116 height 7
type textarea "How many widths"
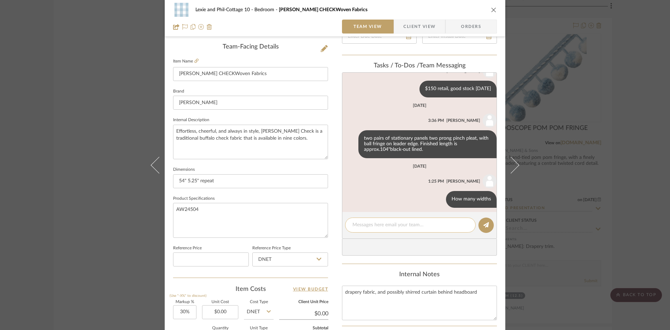
scroll to position [79, 0]
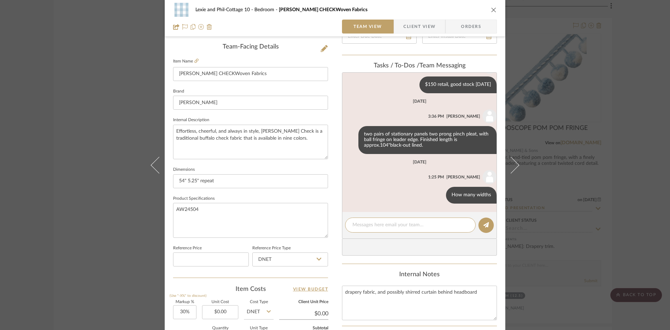
click at [492, 9] on icon "close" at bounding box center [494, 10] width 6 height 6
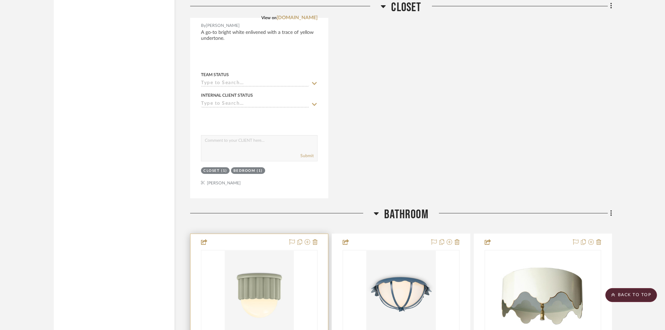
scroll to position [3175, 0]
